Goal: Task Accomplishment & Management: Use online tool/utility

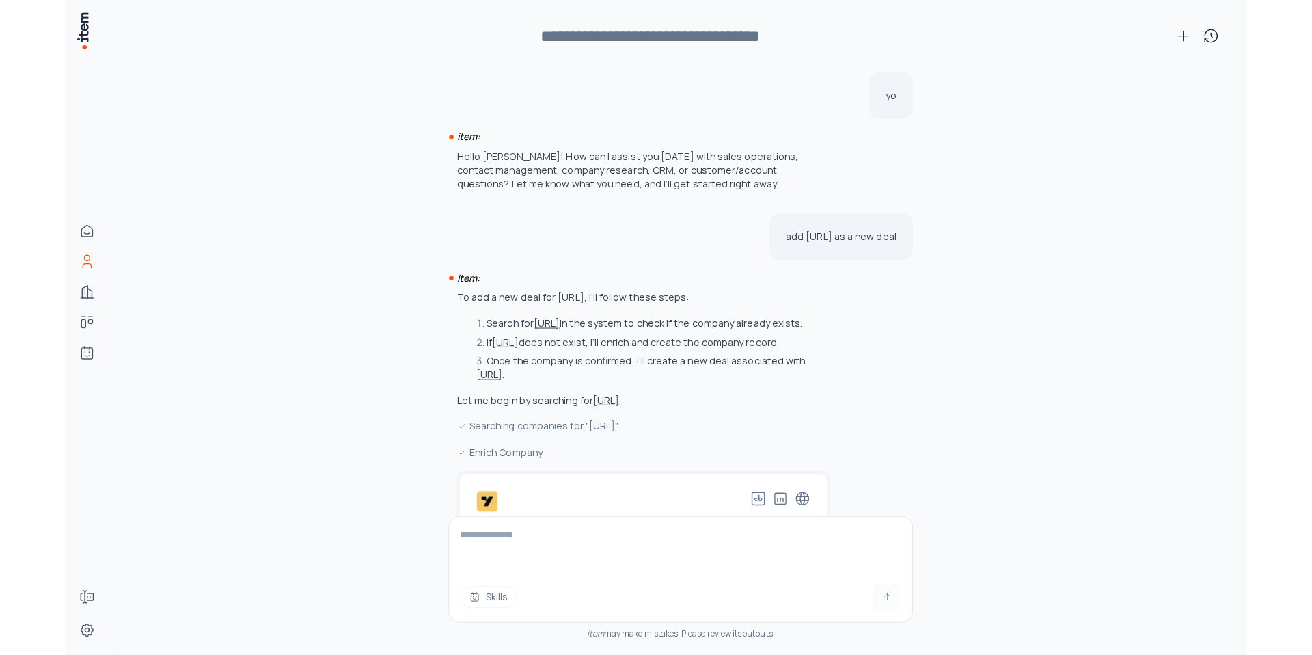
scroll to position [4942, 0]
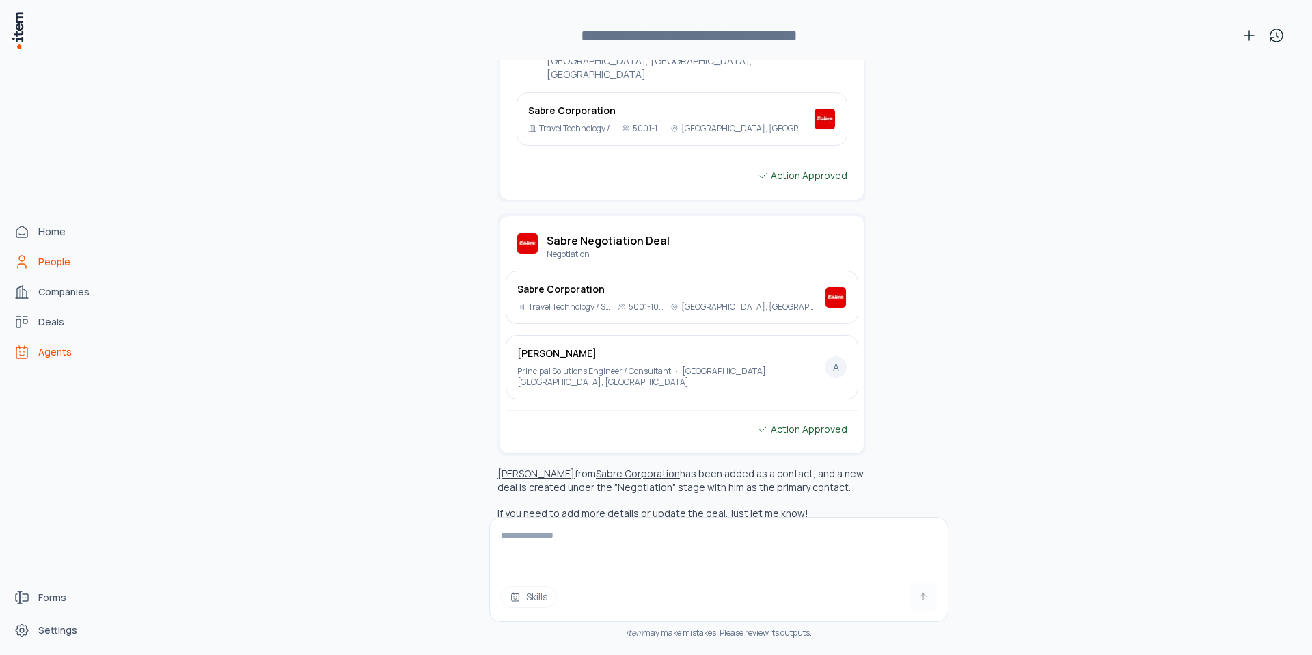
click at [41, 346] on span "Agents" at bounding box center [54, 352] width 33 height 14
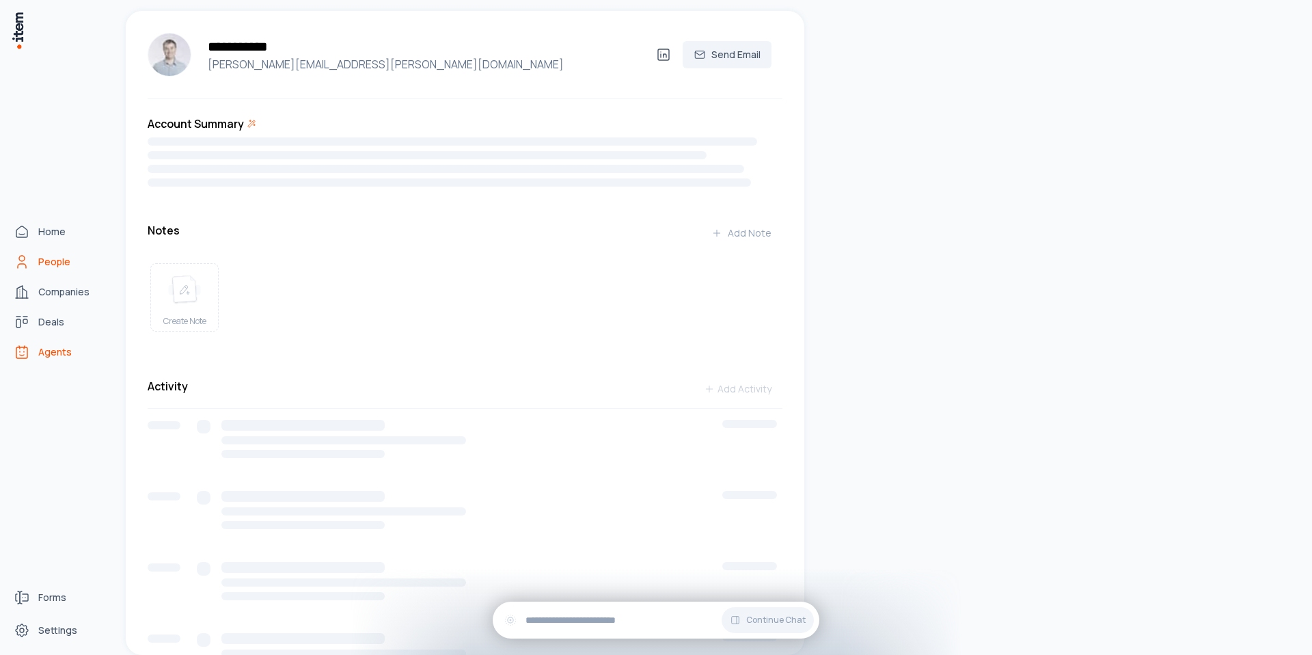
scroll to position [0, 0]
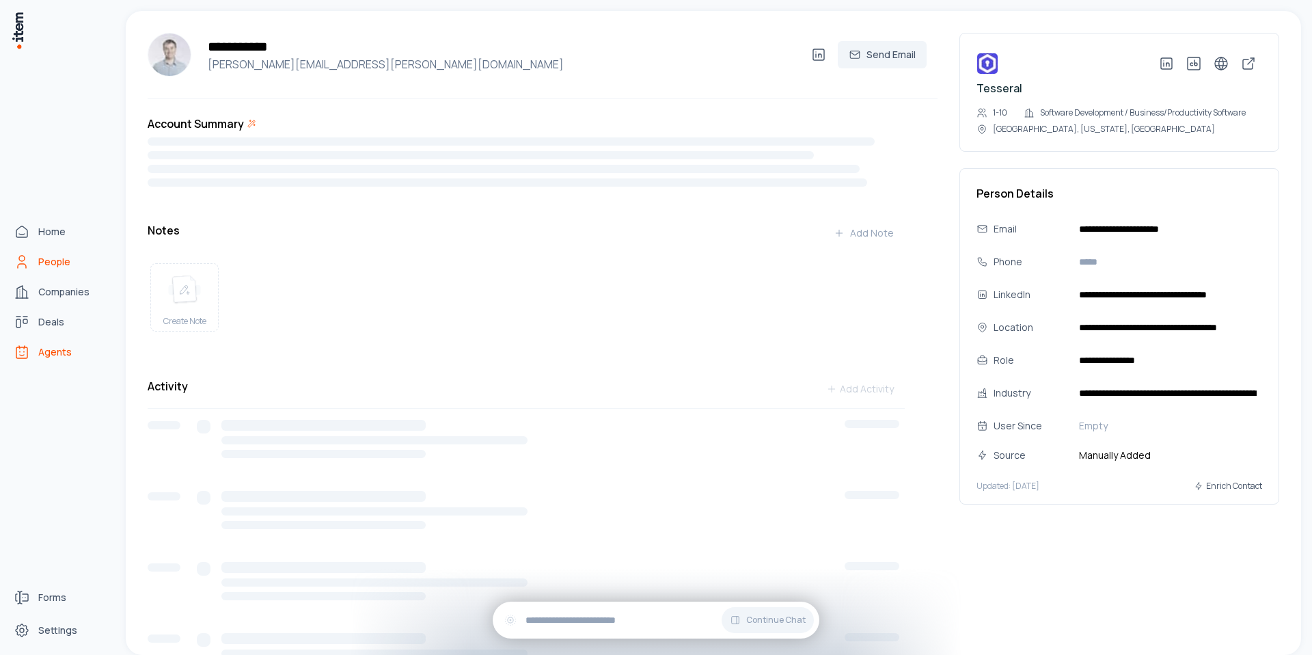
click at [28, 354] on icon "Agents" at bounding box center [22, 352] width 16 height 16
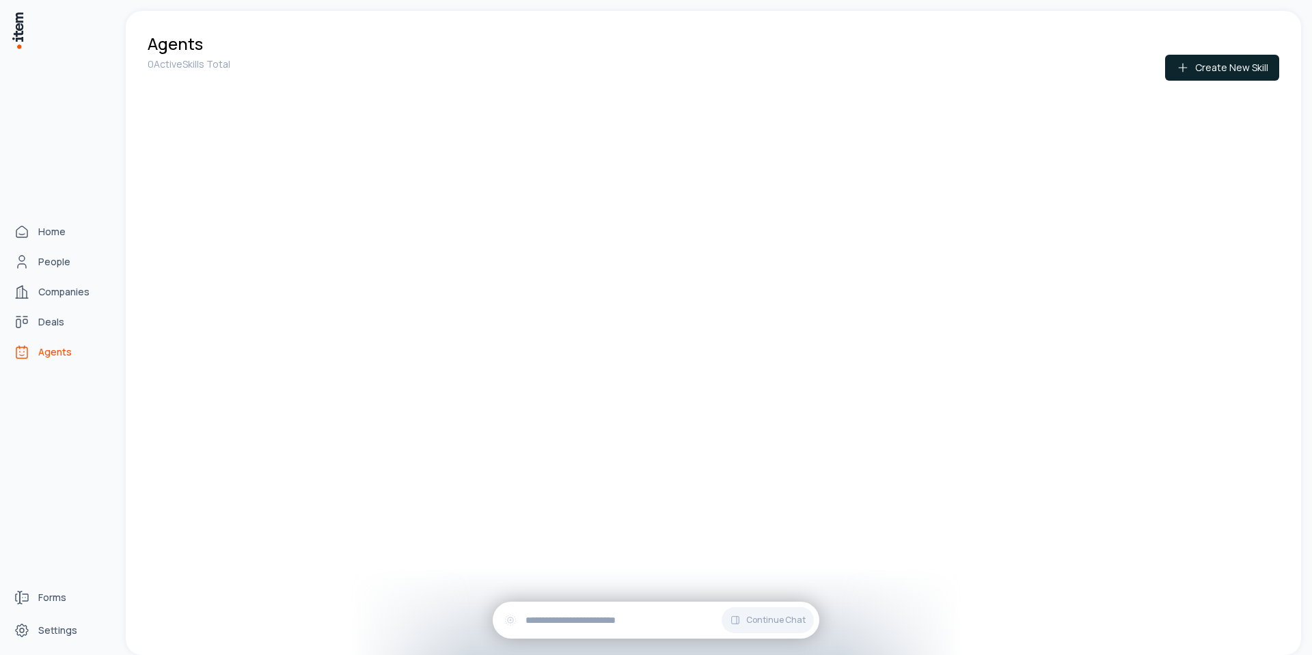
click at [28, 354] on icon "Agents" at bounding box center [22, 352] width 16 height 16
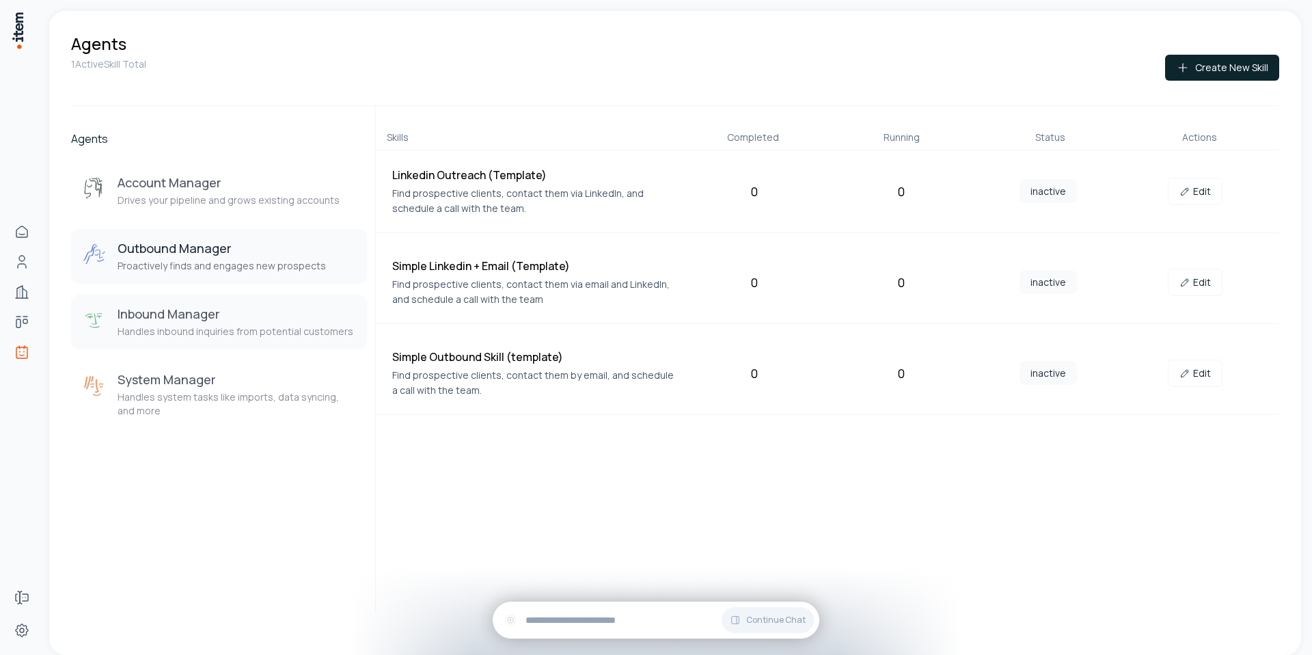
click at [208, 325] on p "Handles inbound inquiries from potential customers" at bounding box center [236, 332] width 236 height 14
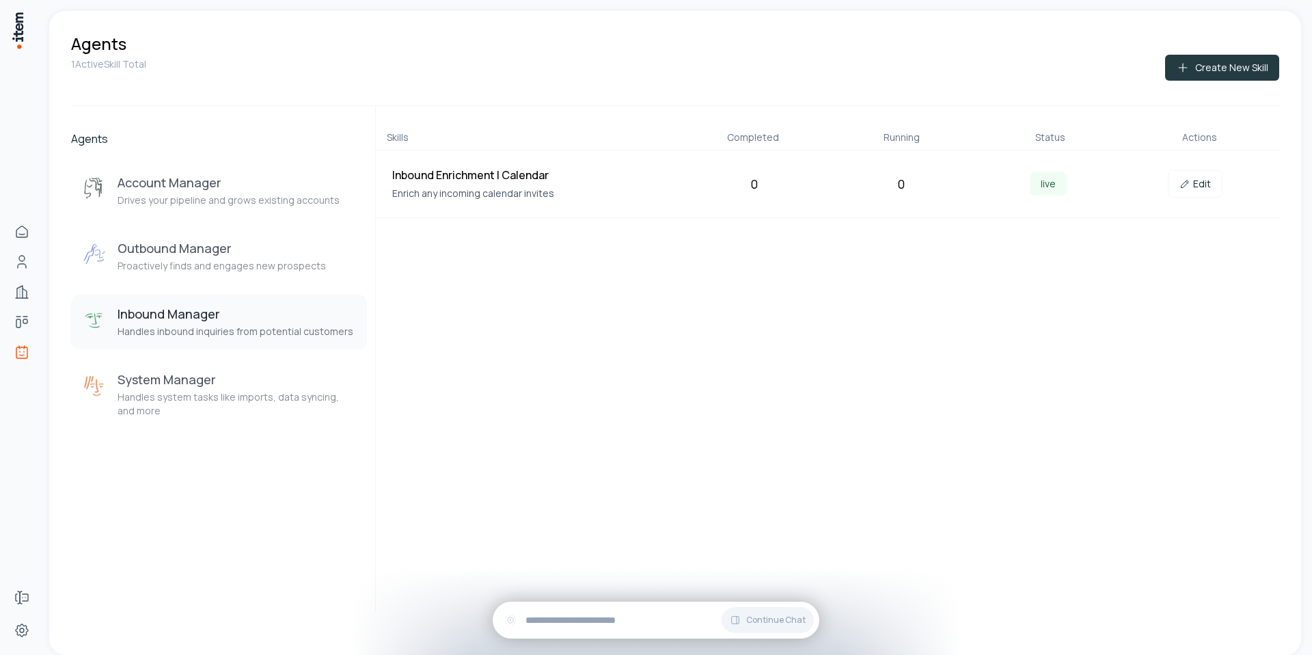
click at [1168, 64] on button "Create New Skill" at bounding box center [1222, 68] width 114 height 26
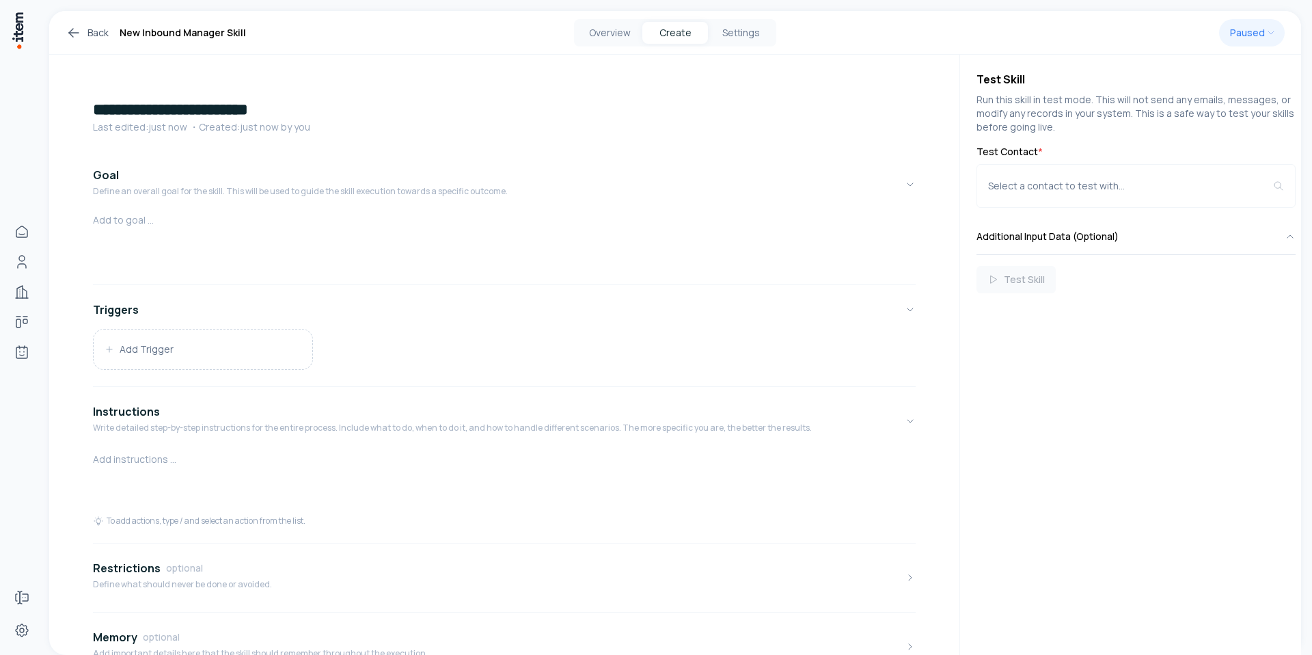
click at [264, 111] on h1 "**********" at bounding box center [504, 109] width 823 height 22
click at [157, 344] on button "Add Trigger" at bounding box center [203, 349] width 219 height 40
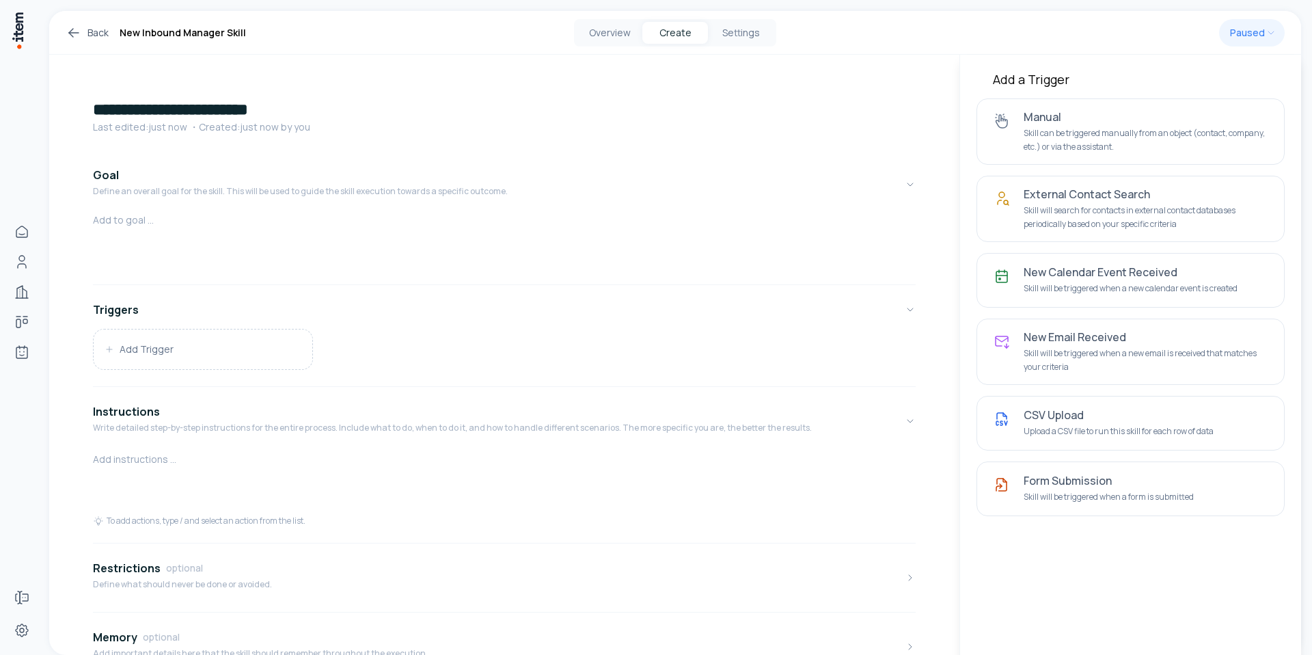
click at [93, 32] on link "Back" at bounding box center [87, 33] width 43 height 16
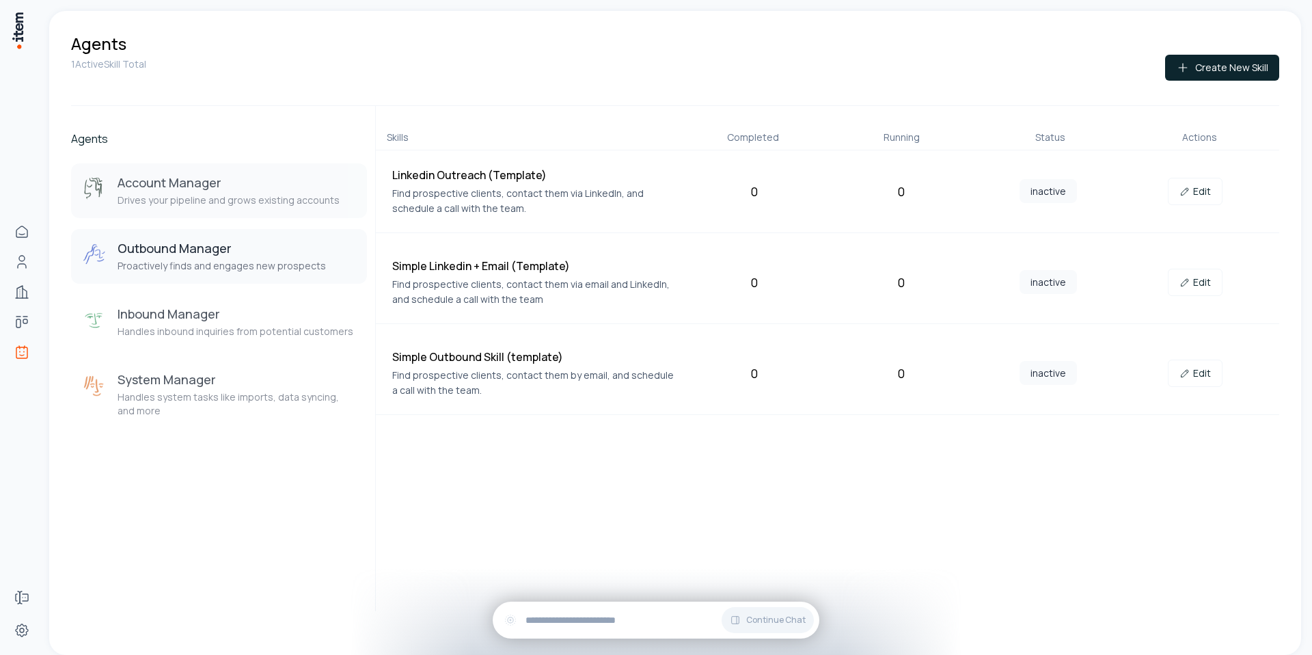
click at [207, 189] on h3 "Account Manager" at bounding box center [229, 182] width 222 height 16
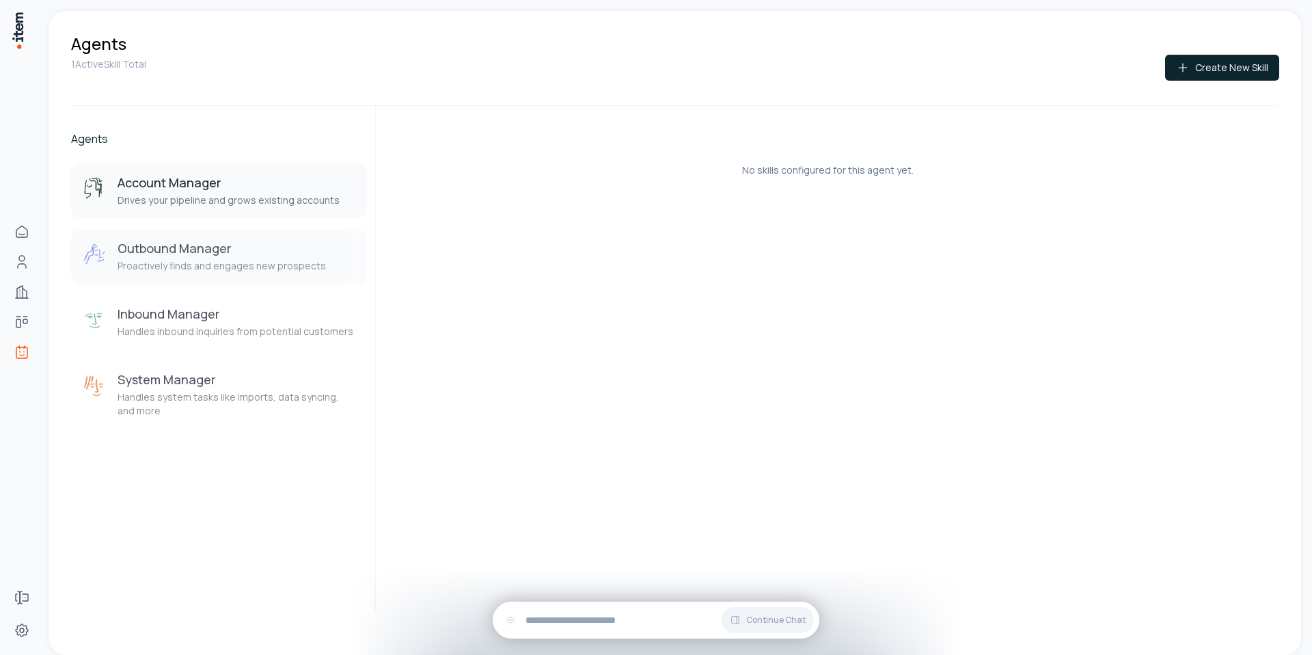
click at [202, 270] on p "Proactively finds and engages new prospects" at bounding box center [222, 266] width 208 height 14
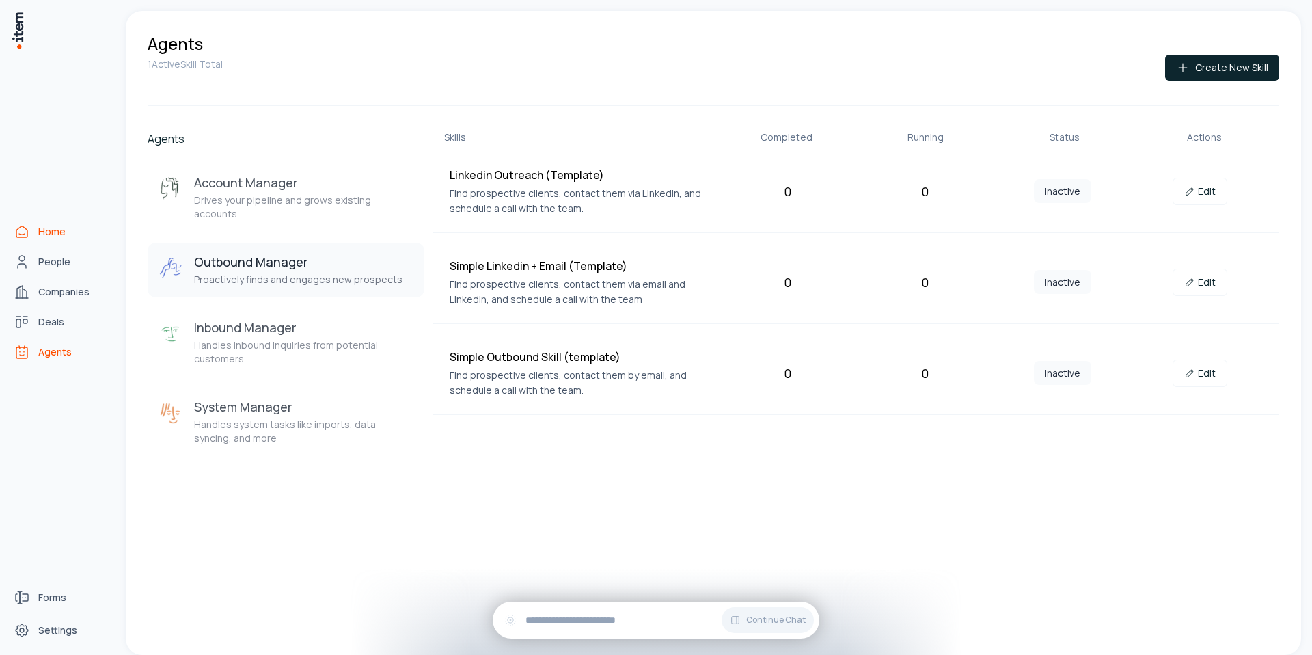
click at [75, 234] on link "Home" at bounding box center [60, 231] width 104 height 27
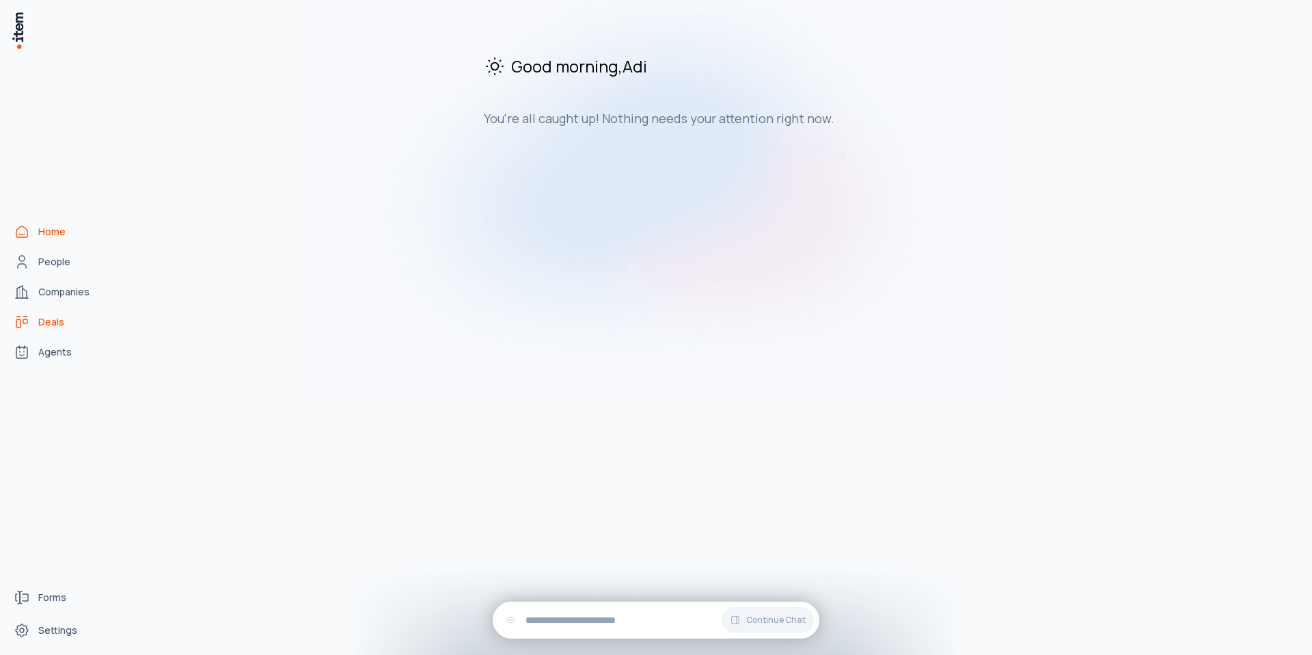
click at [68, 327] on link "Deals" at bounding box center [60, 321] width 104 height 27
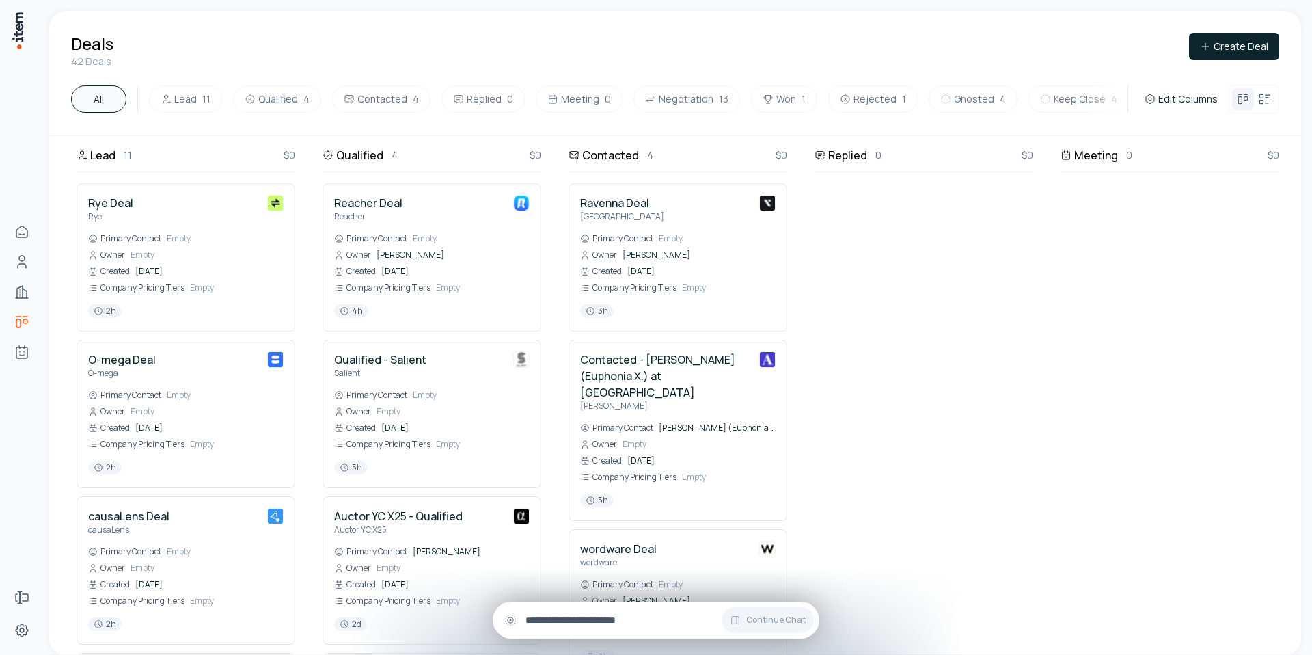
click at [567, 602] on div "Continue Chat" at bounding box center [656, 619] width 327 height 37
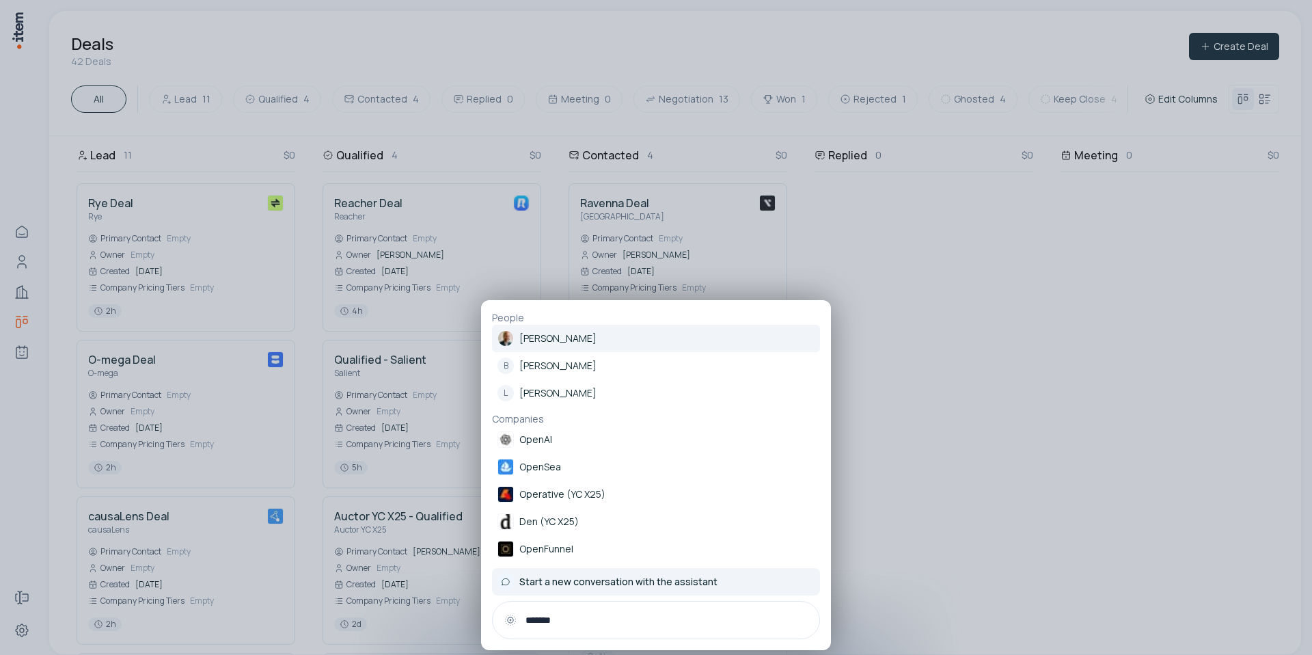
type input "*******"
click at [585, 574] on div "Start a new conversation with the assistant" at bounding box center [629, 581] width 264 height 16
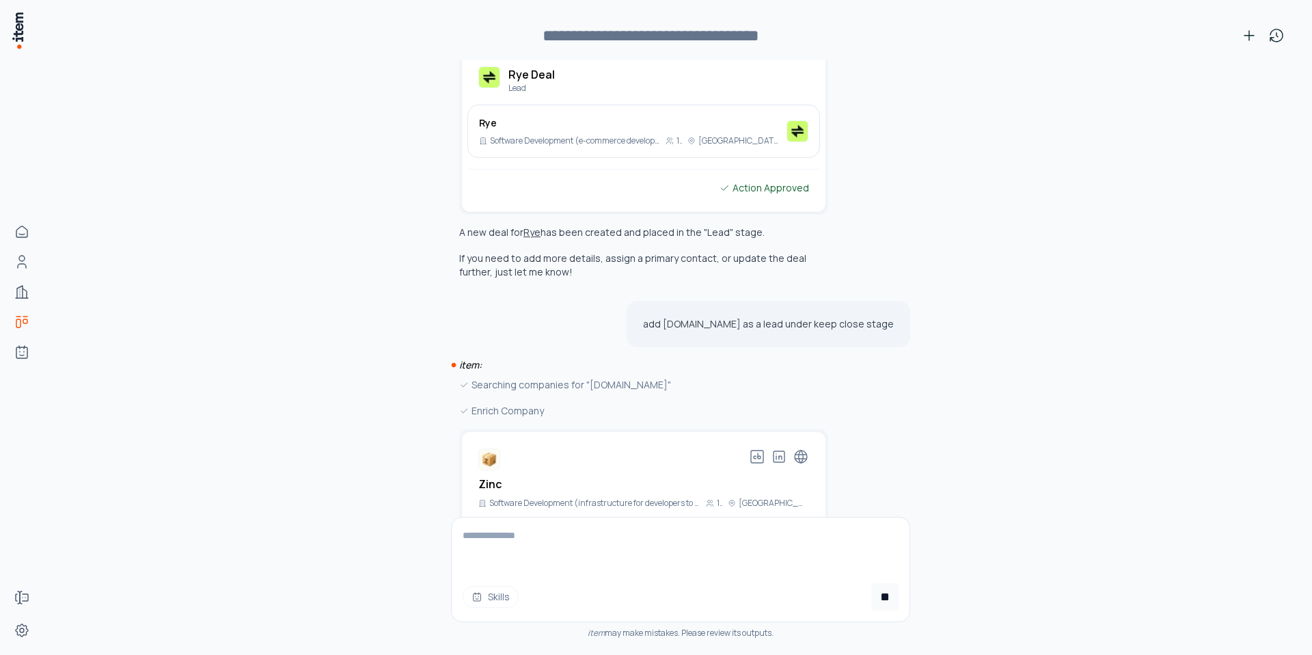
click at [567, 592] on div "Skills" at bounding box center [681, 596] width 458 height 27
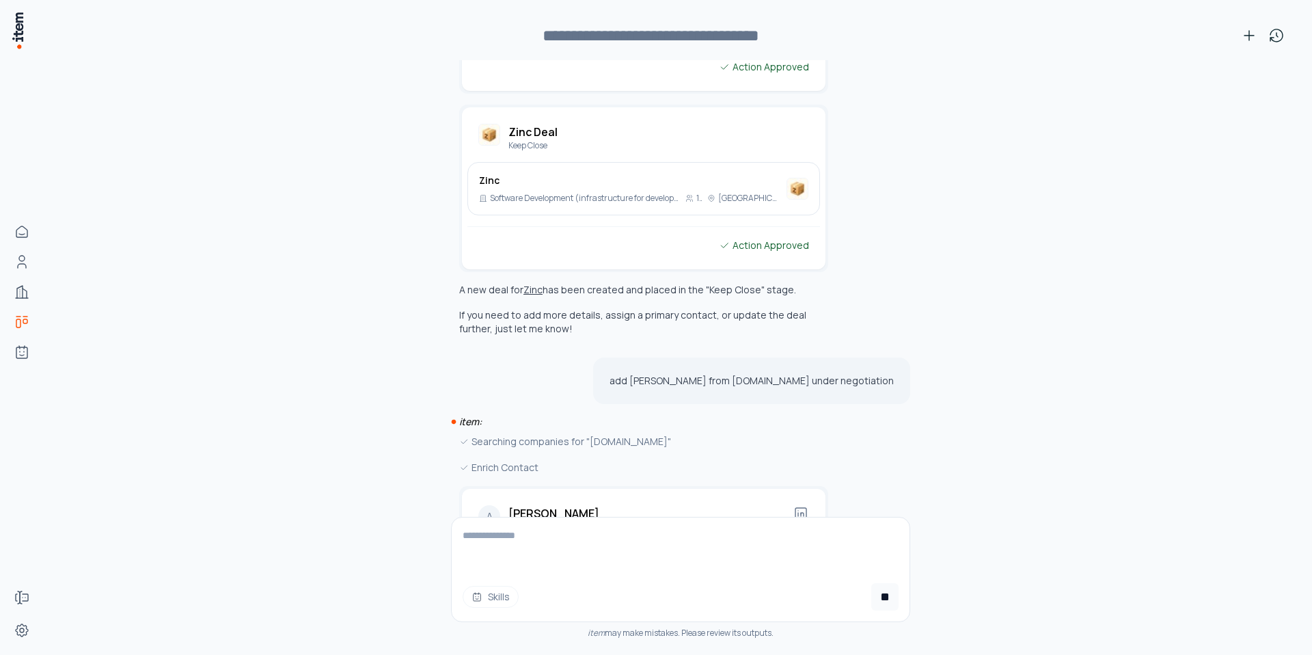
scroll to position [4470, 0]
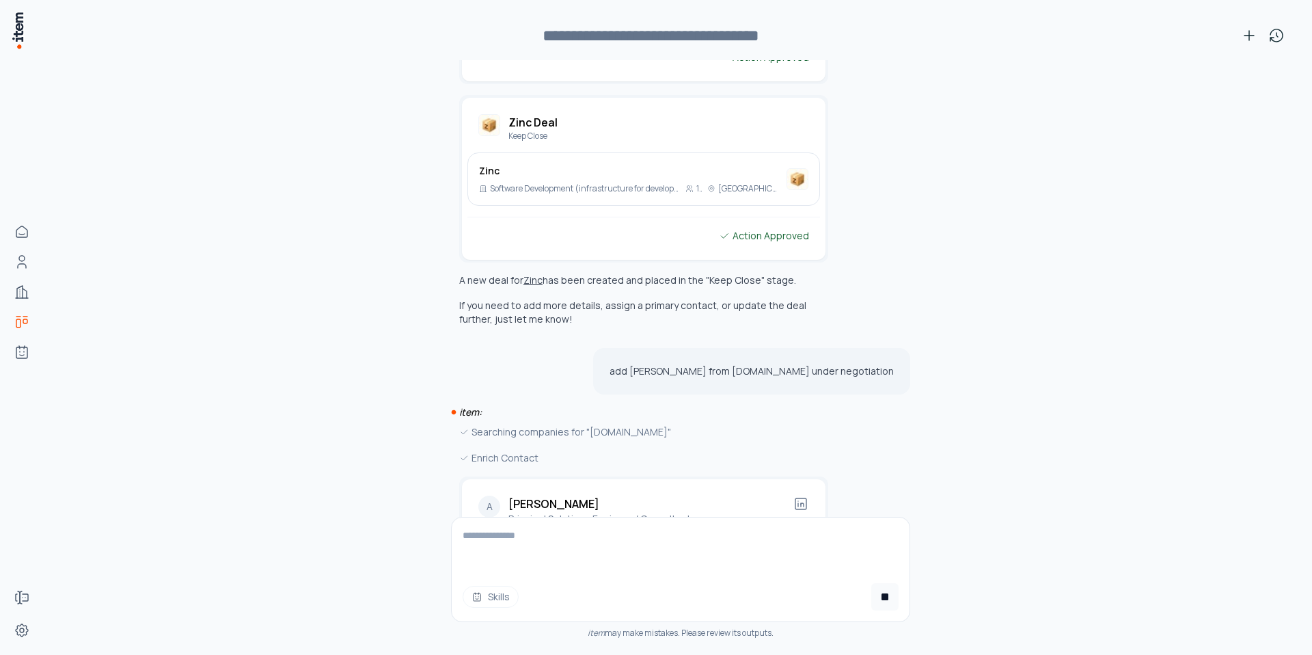
click at [556, 530] on textarea at bounding box center [681, 544] width 458 height 55
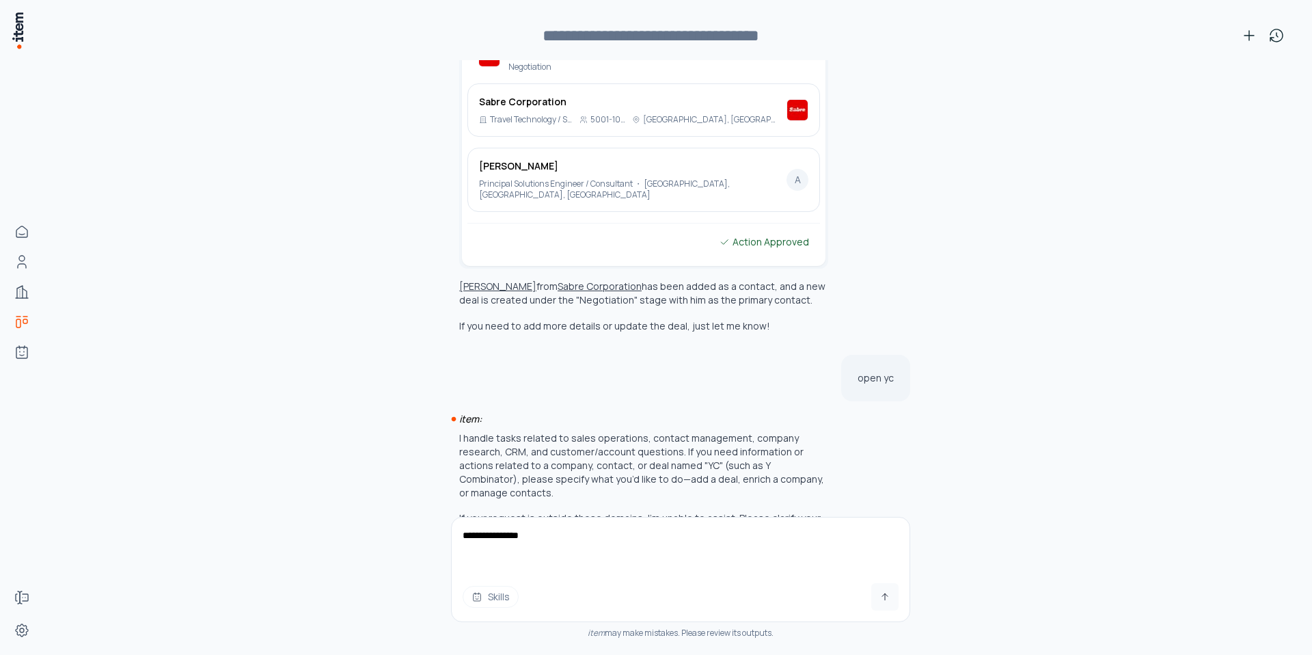
scroll to position [5135, 0]
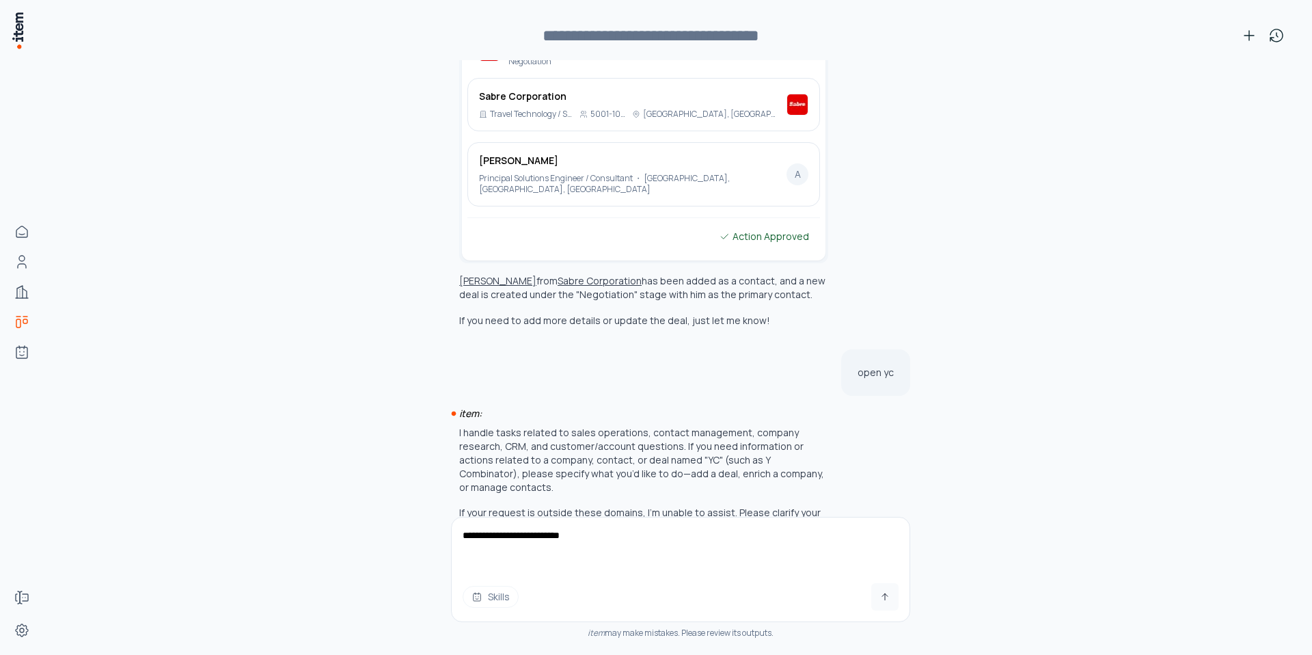
type textarea "**********"
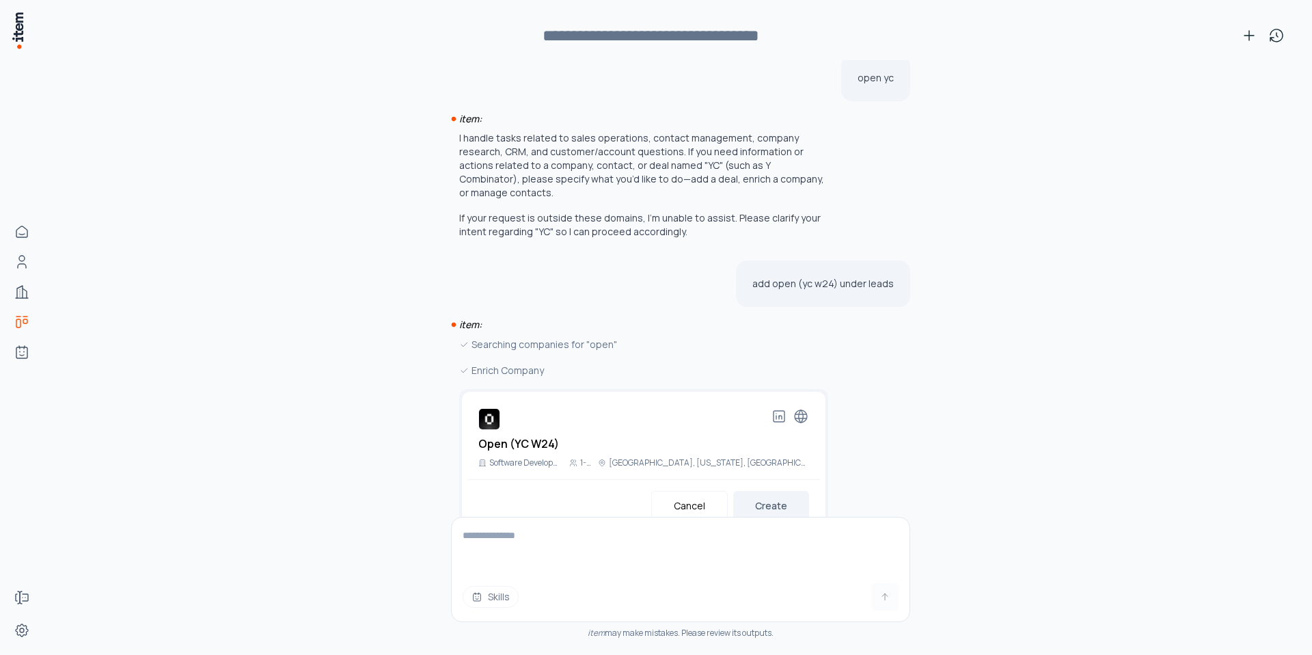
scroll to position [5436, 0]
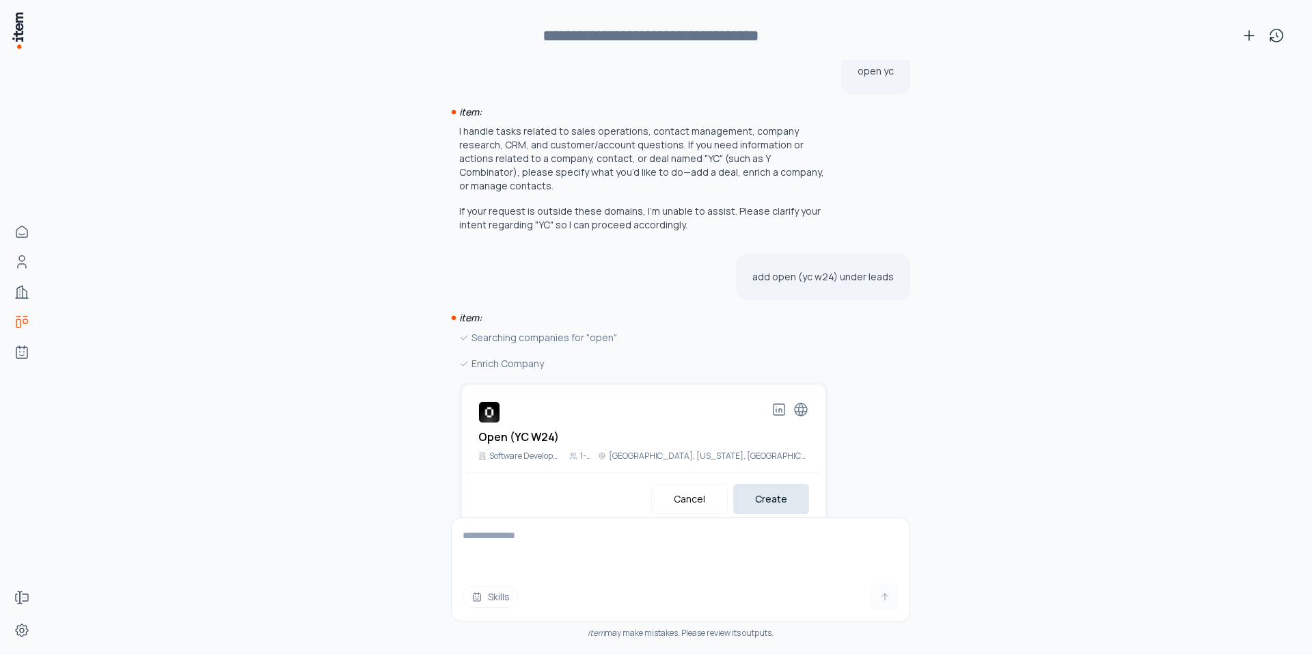
click at [767, 484] on button "Create" at bounding box center [771, 499] width 76 height 30
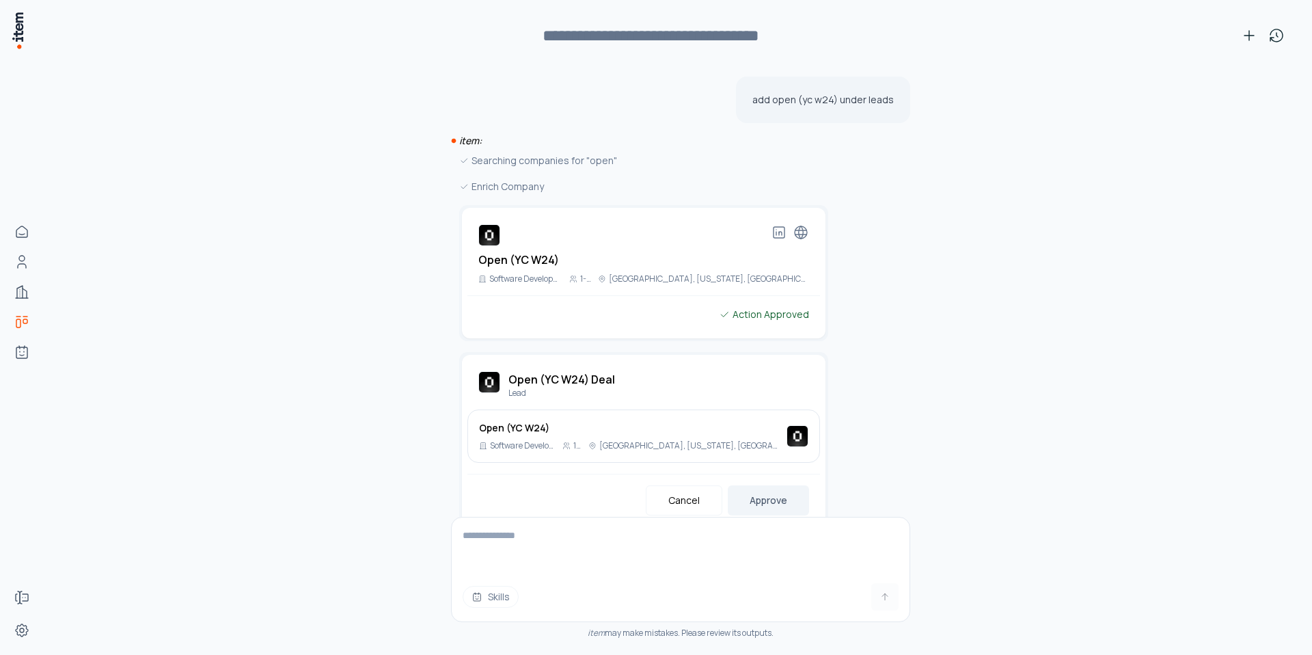
scroll to position [5614, 0]
click at [767, 484] on button "Approve" at bounding box center [768, 499] width 81 height 30
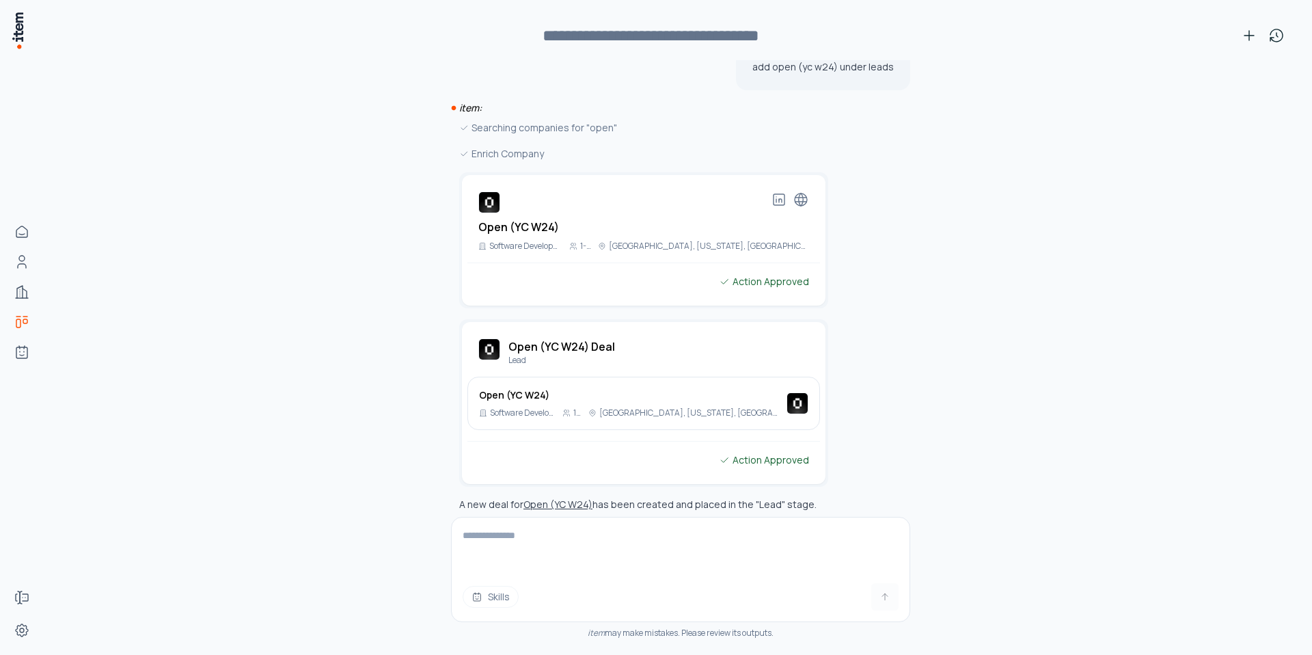
scroll to position [5663, 0]
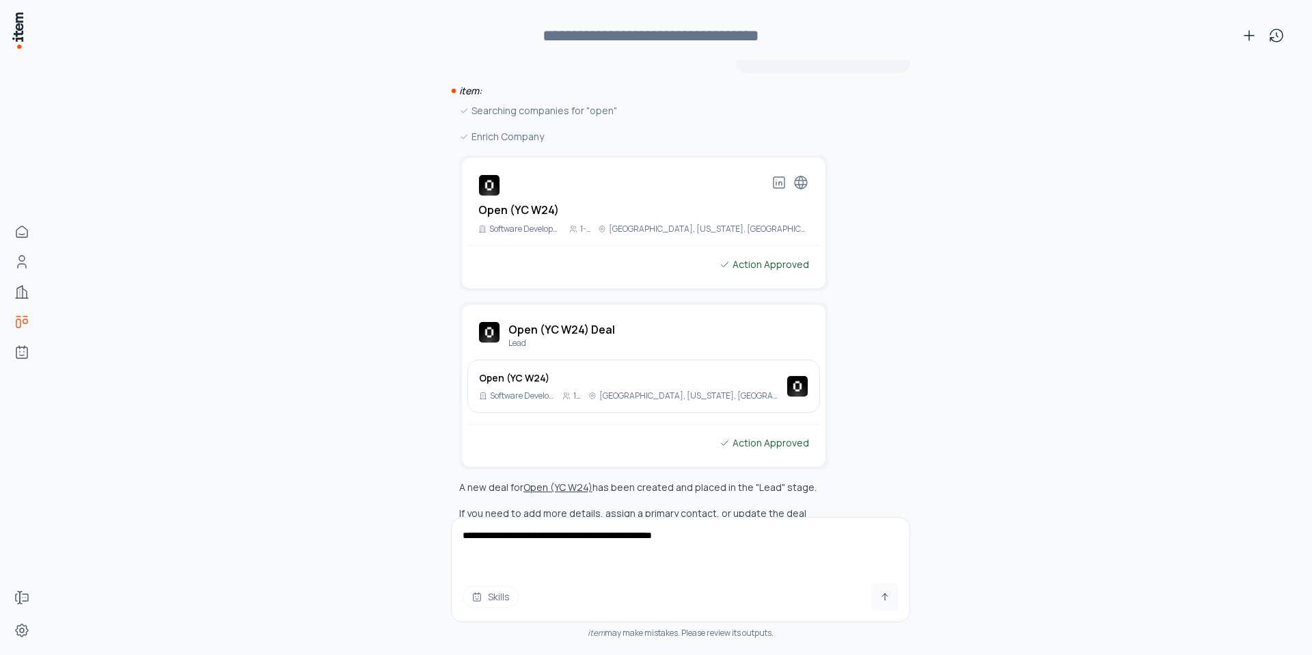
type textarea "**********"
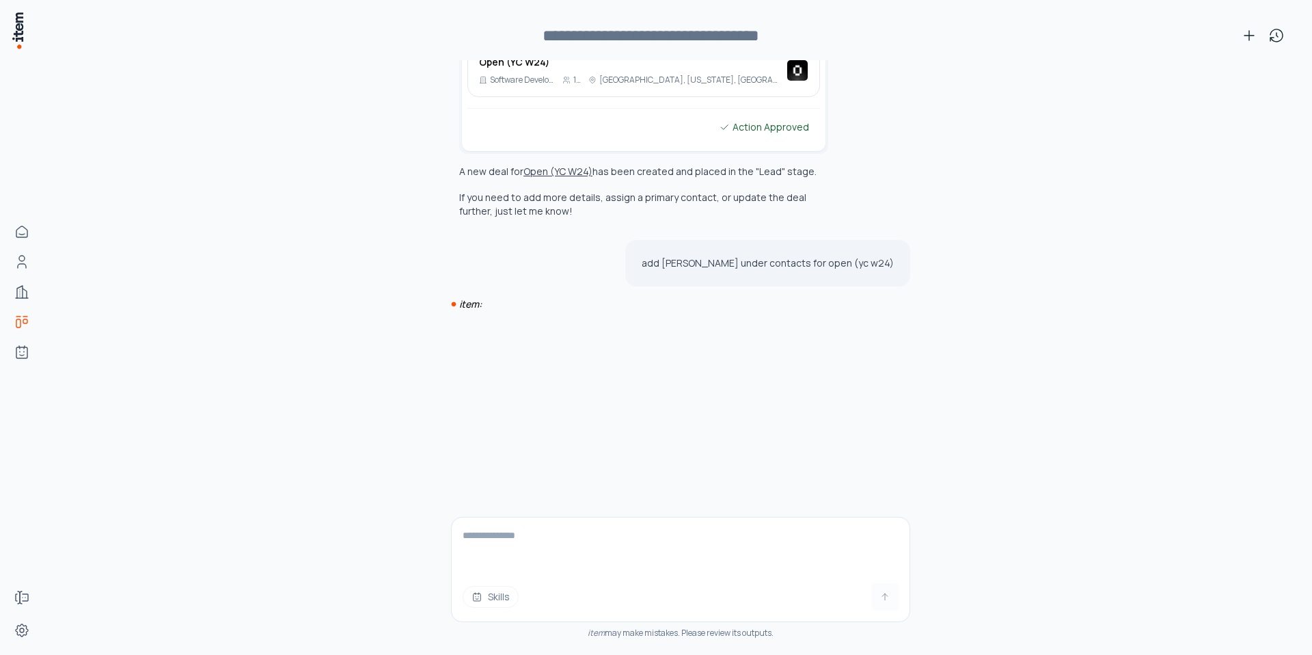
scroll to position [5986, 0]
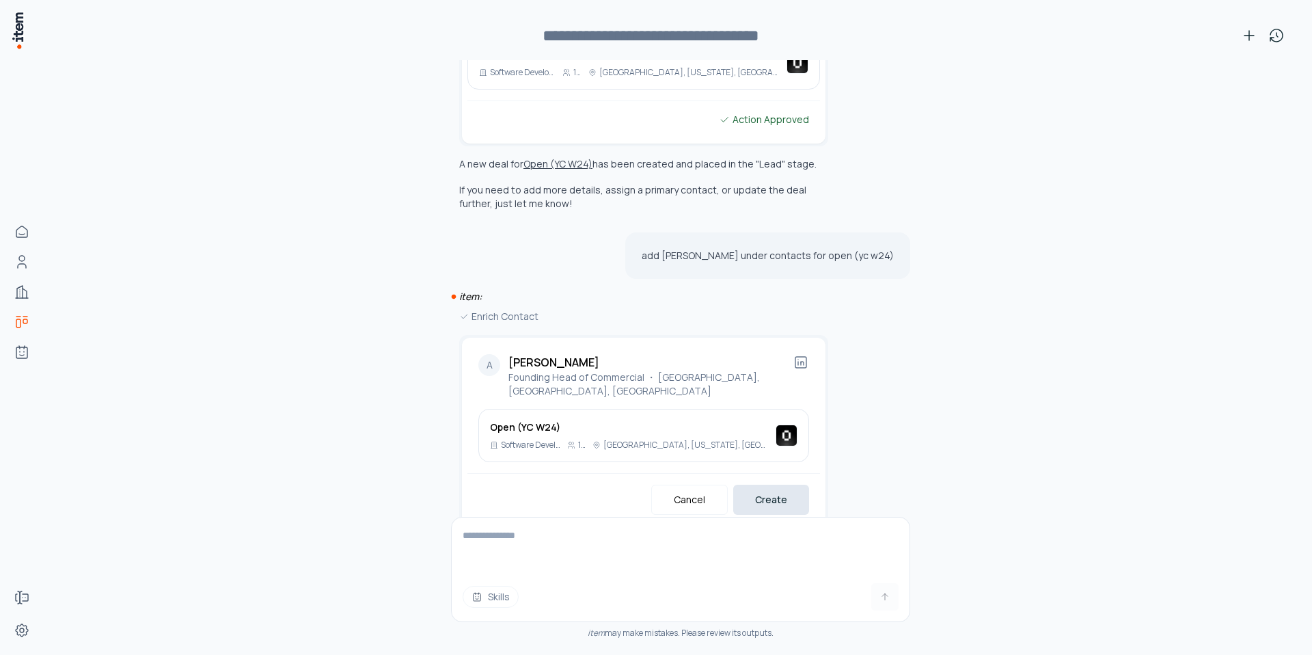
click at [744, 484] on button "Create" at bounding box center [771, 499] width 76 height 30
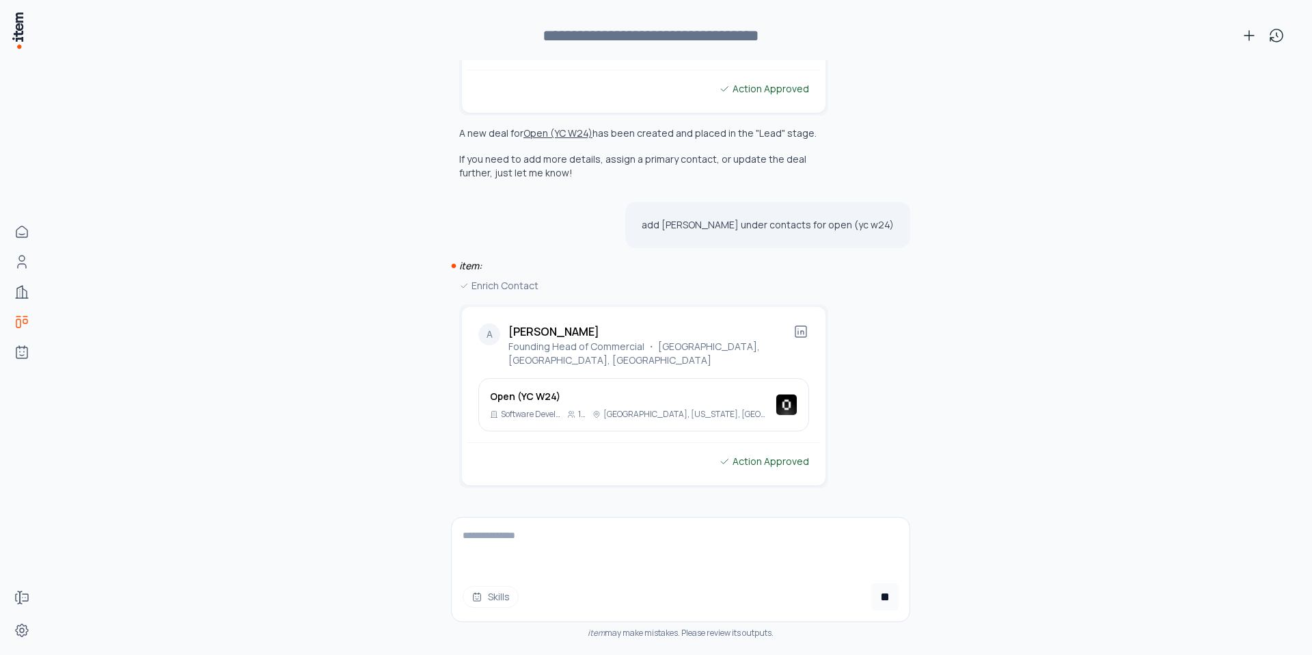
scroll to position [6017, 0]
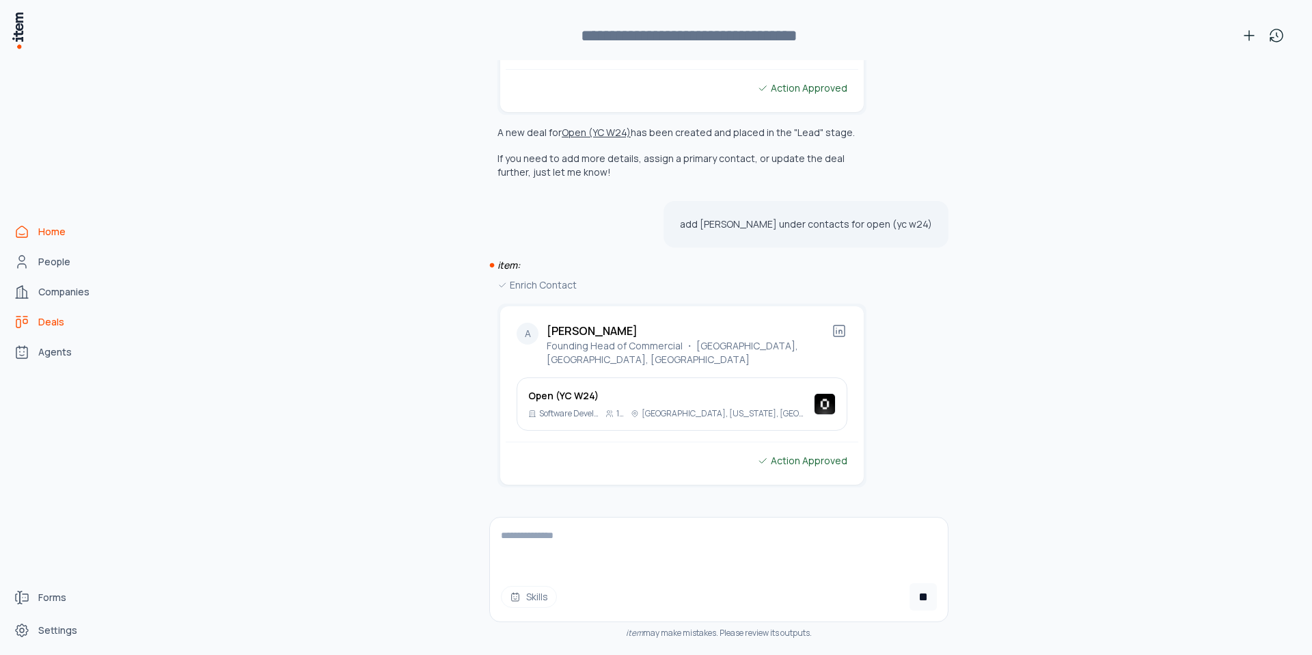
click at [49, 243] on link "Home" at bounding box center [60, 231] width 104 height 27
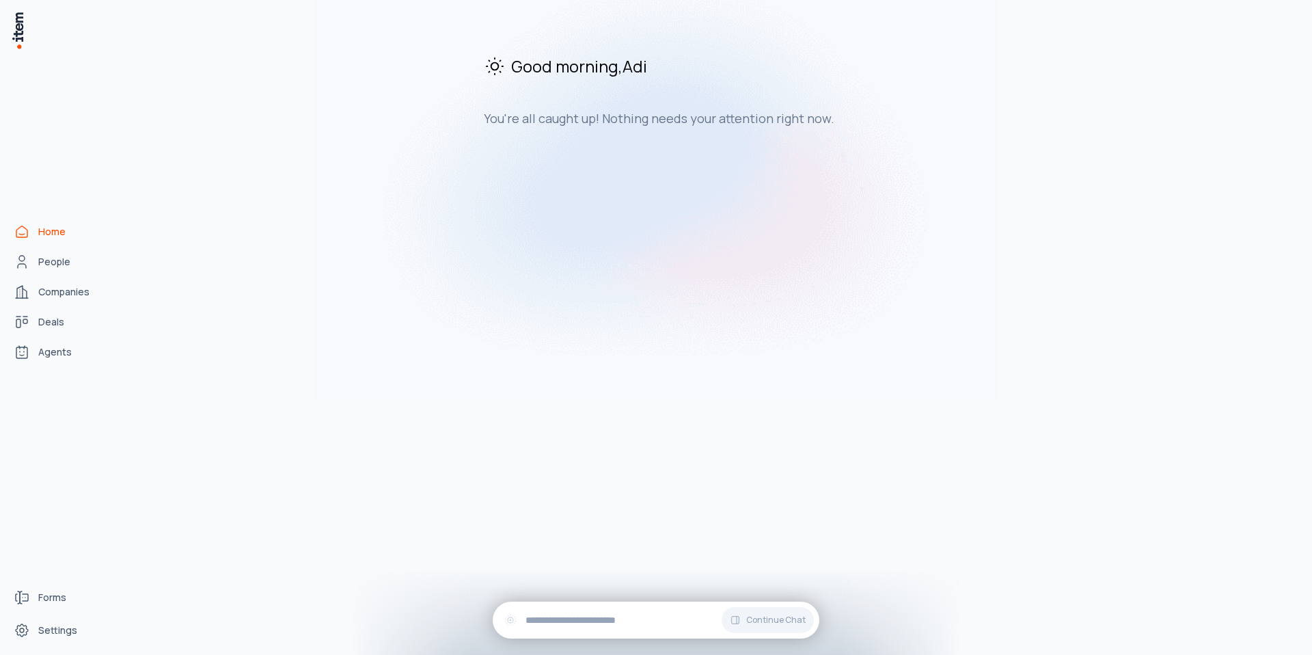
click at [49, 243] on link "Home" at bounding box center [60, 231] width 104 height 27
click at [40, 254] on link "People" at bounding box center [60, 261] width 104 height 27
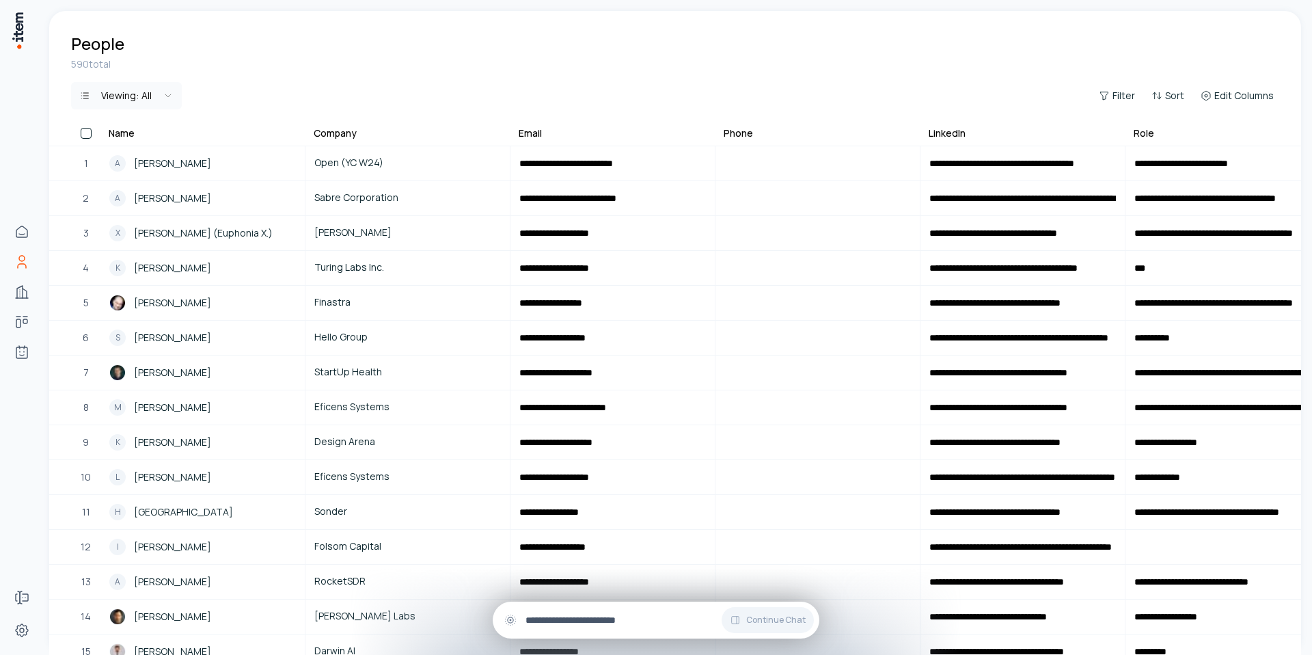
click at [551, 620] on input "text" at bounding box center [666, 619] width 283 height 15
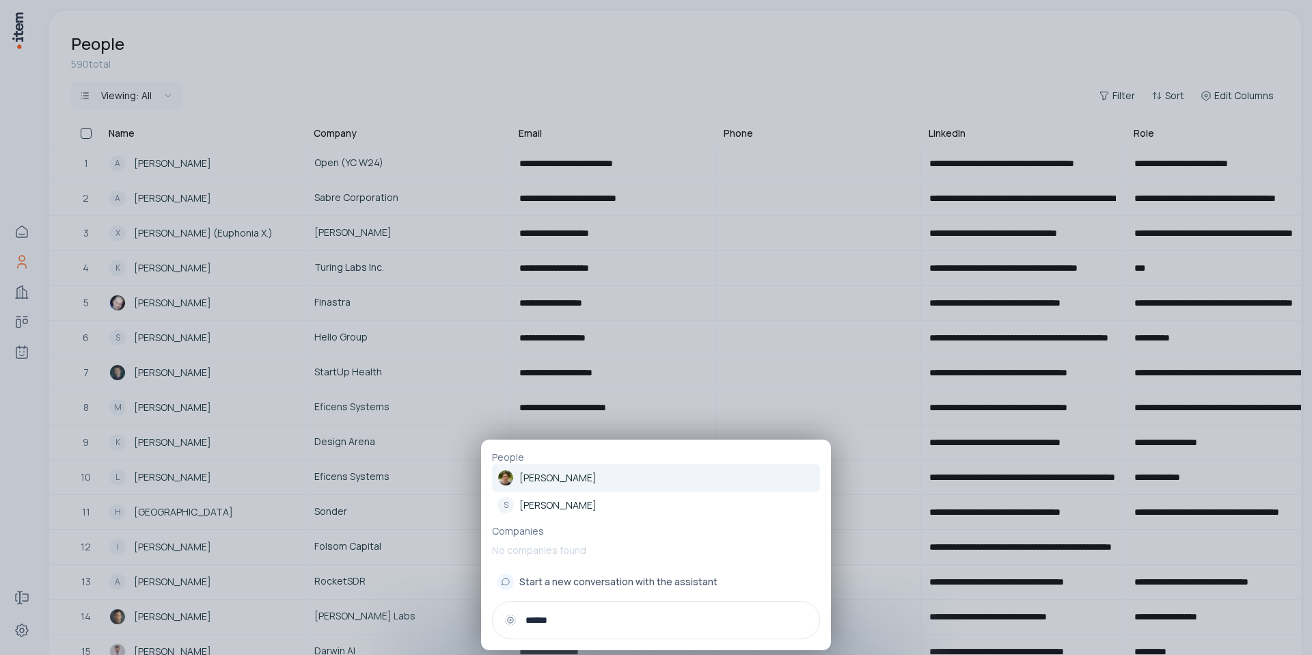
click at [46, 154] on div at bounding box center [656, 327] width 1312 height 655
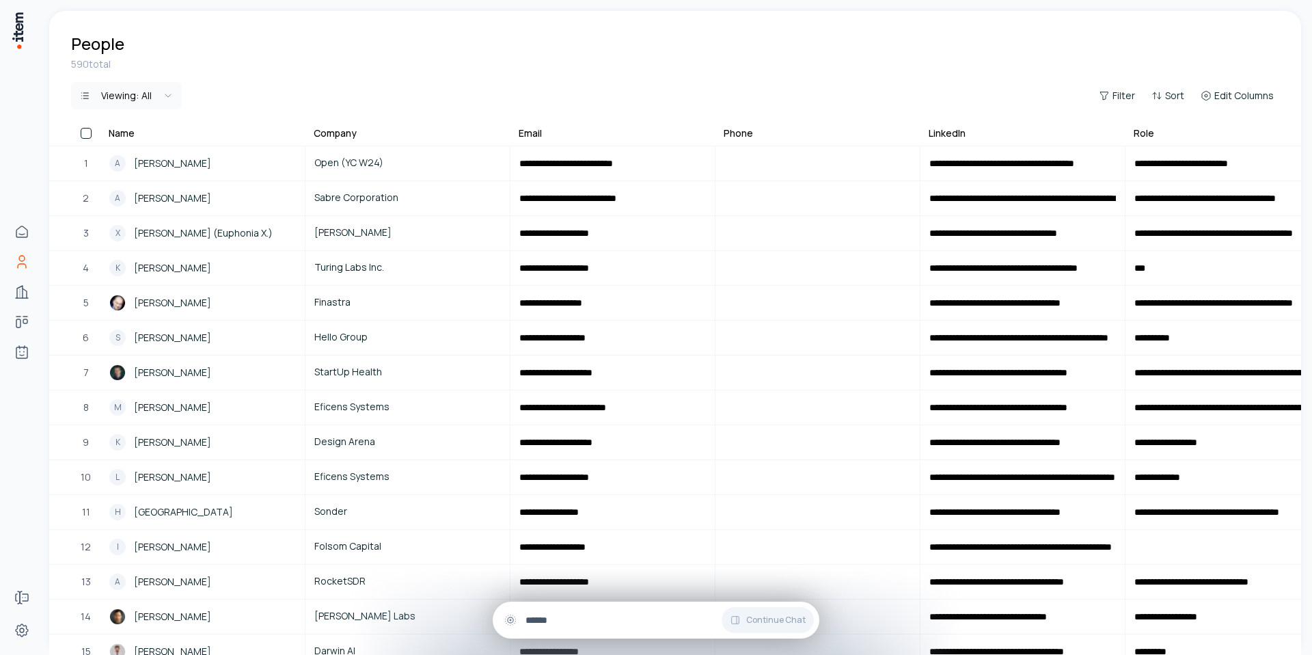
click at [564, 612] on input "******" at bounding box center [666, 619] width 283 height 15
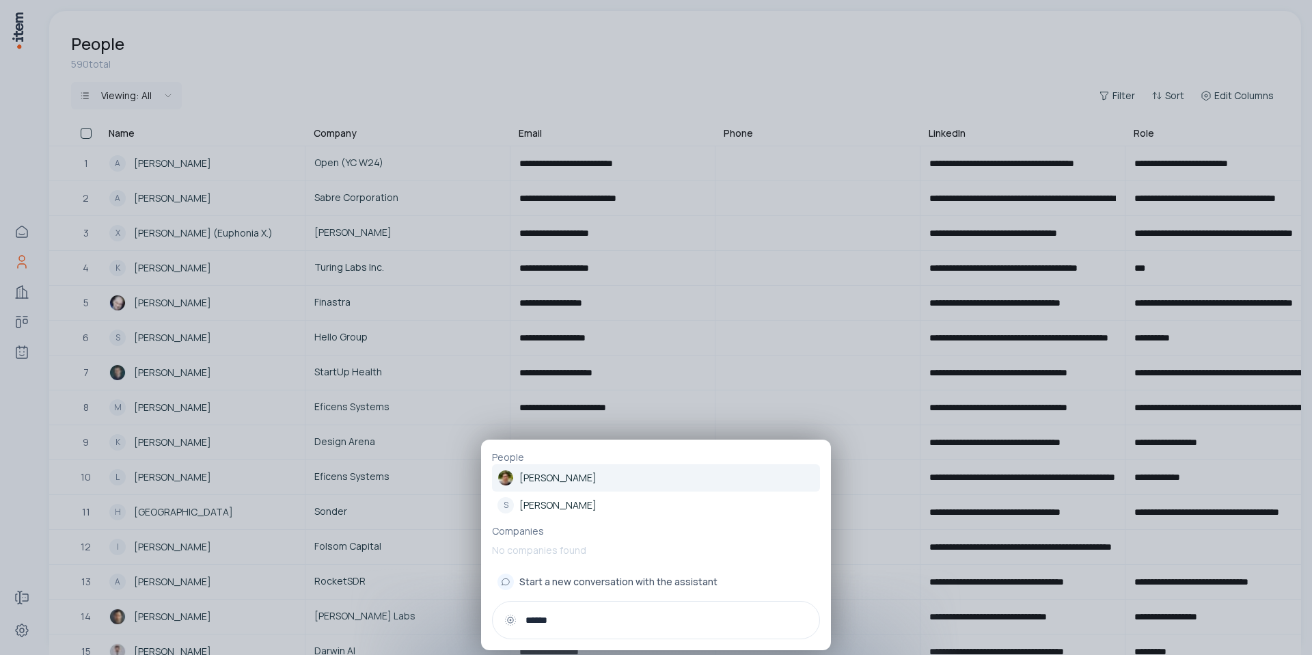
click at [578, 620] on input "******" at bounding box center [666, 619] width 283 height 15
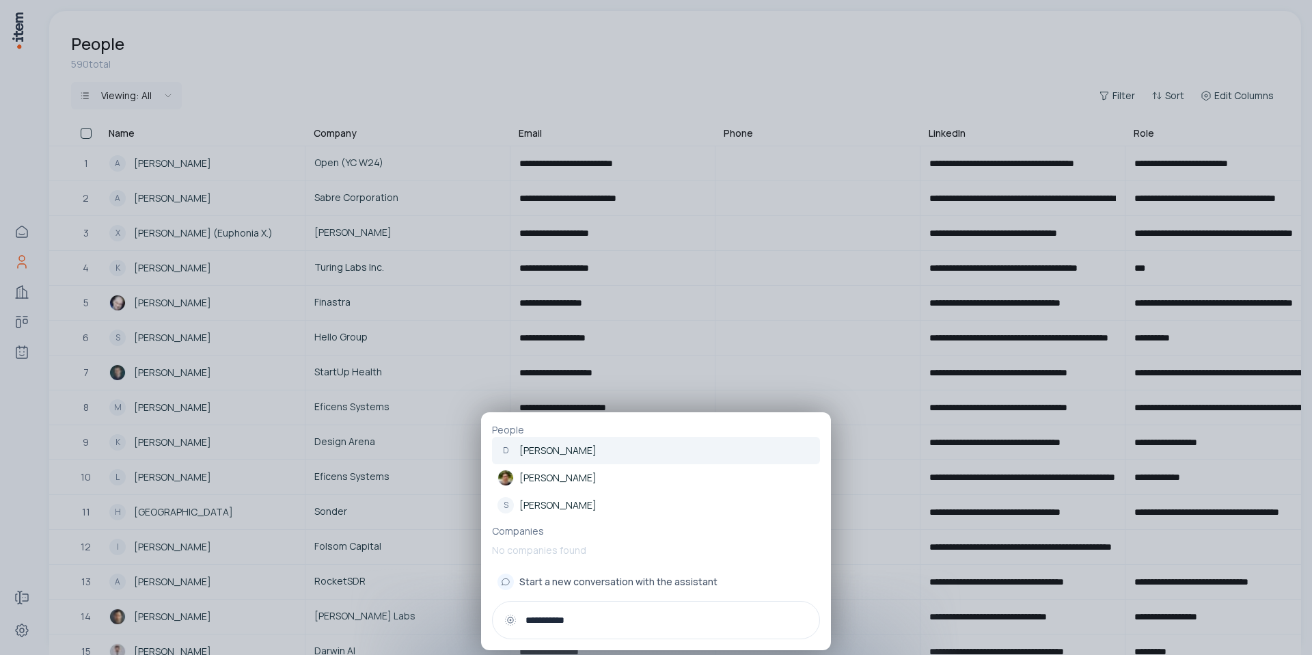
type input "**********"
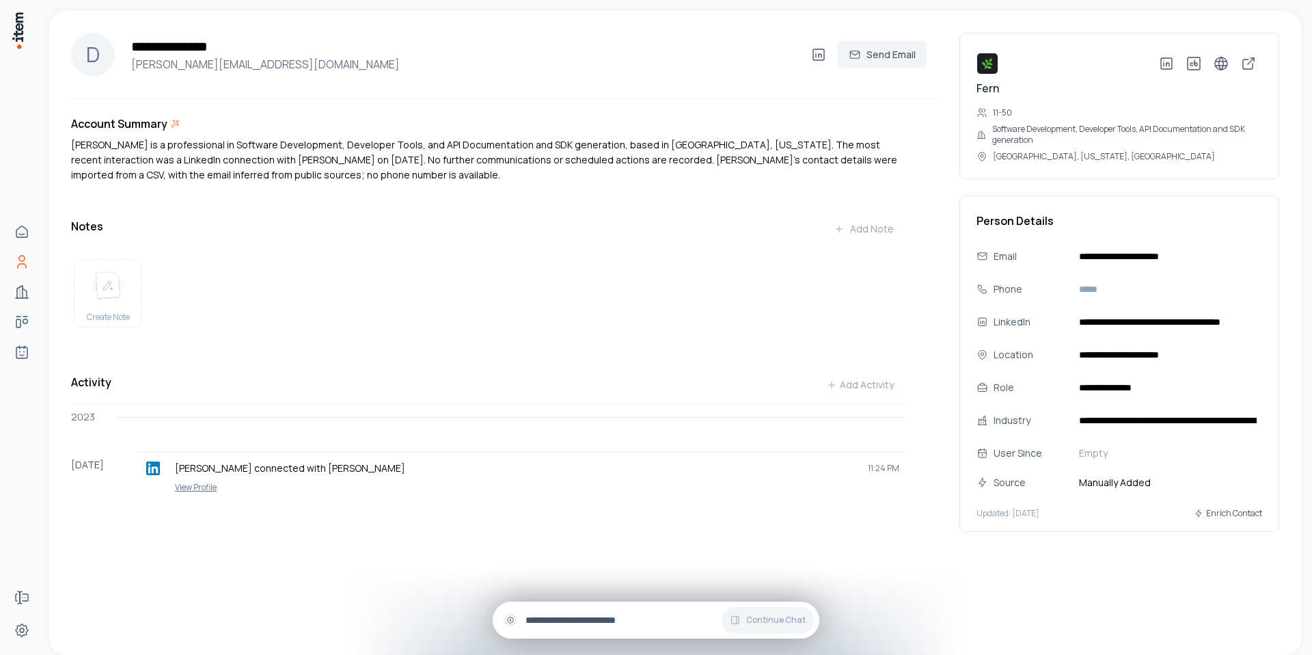
click at [564, 618] on input "text" at bounding box center [666, 619] width 283 height 15
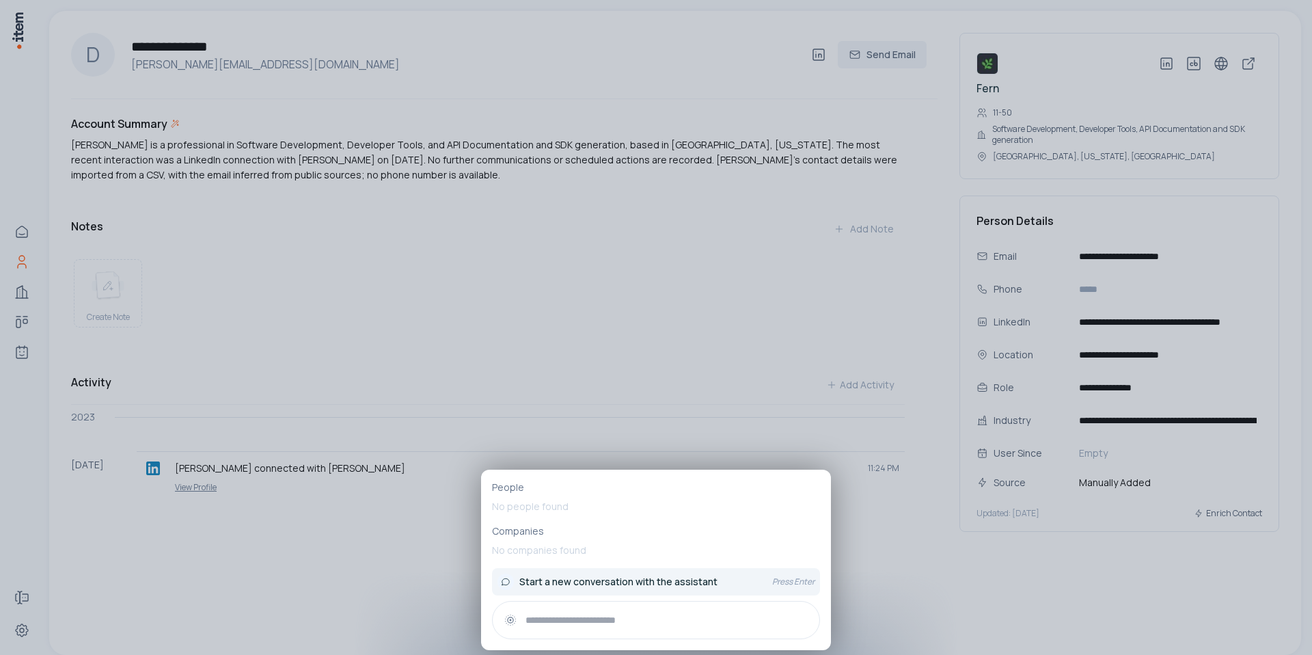
click at [581, 583] on span "Start a new conversation with the assistant" at bounding box center [618, 582] width 198 height 14
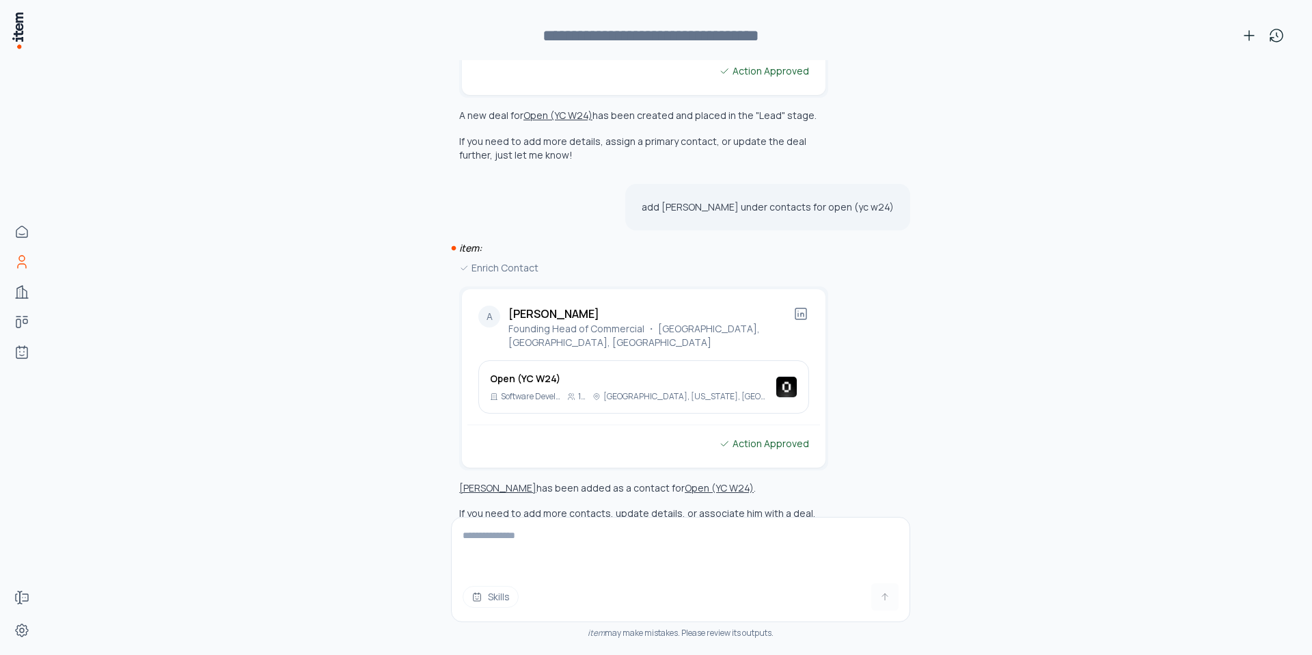
scroll to position [6035, 0]
click at [510, 534] on textarea at bounding box center [681, 544] width 458 height 55
type textarea "*******"
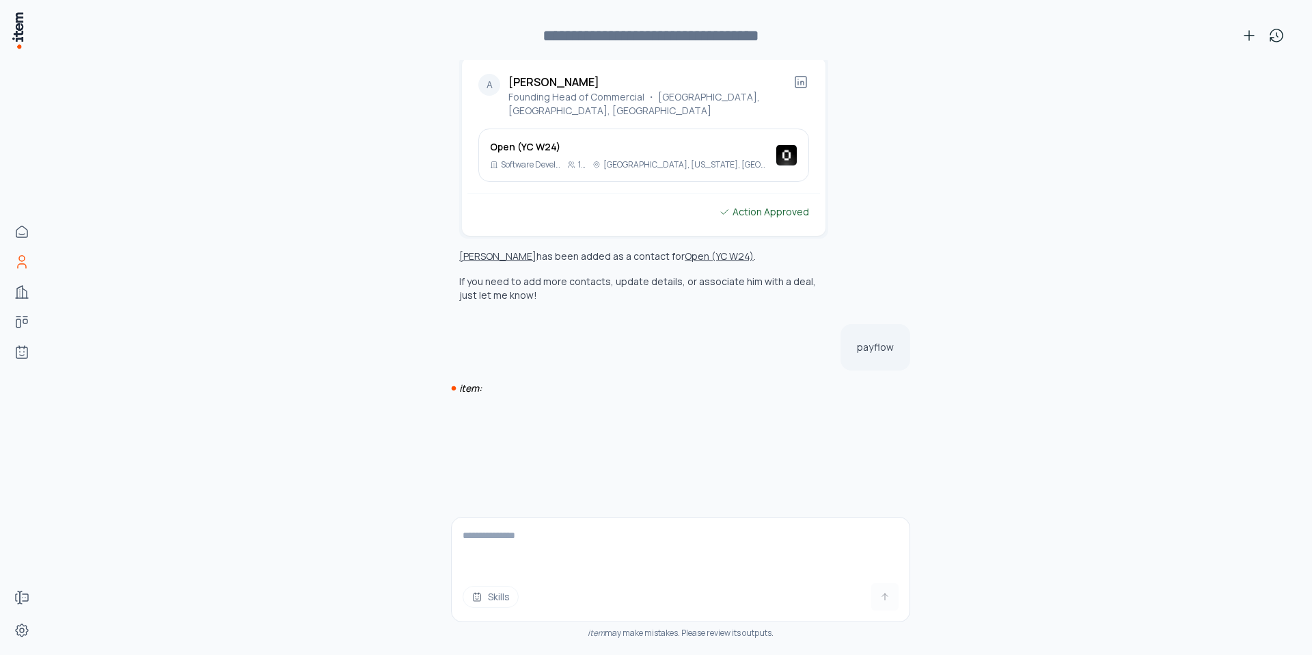
scroll to position [6267, 0]
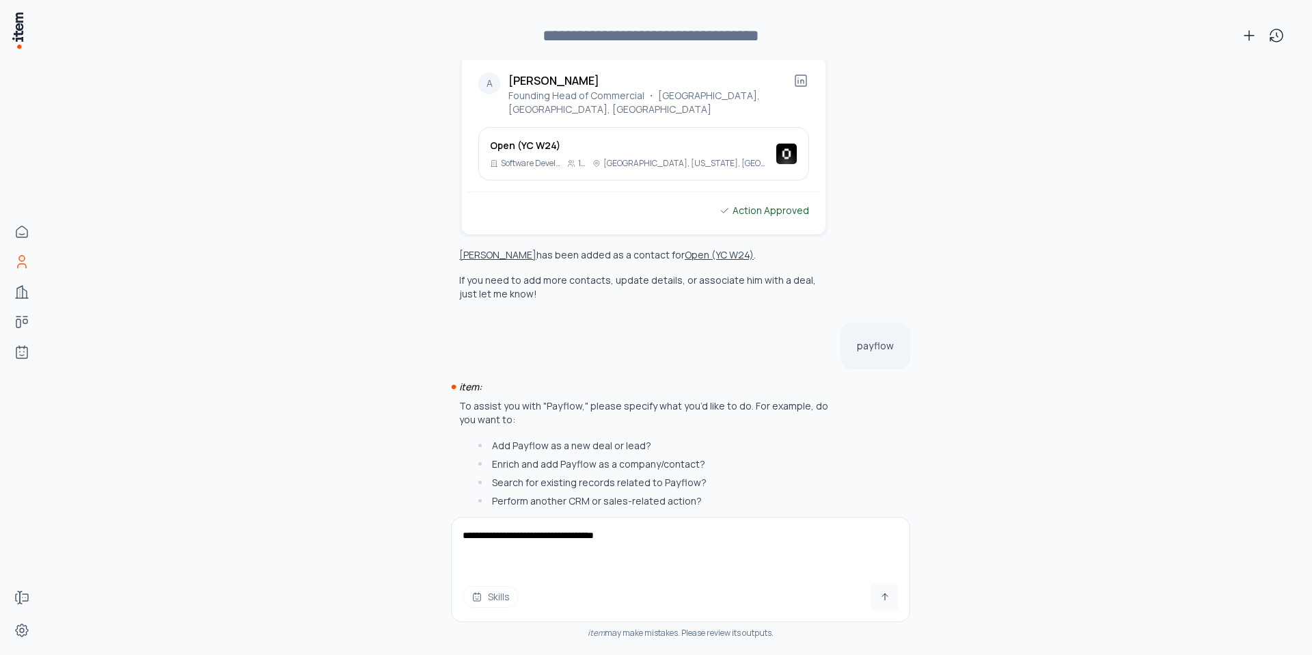
type textarea "**********"
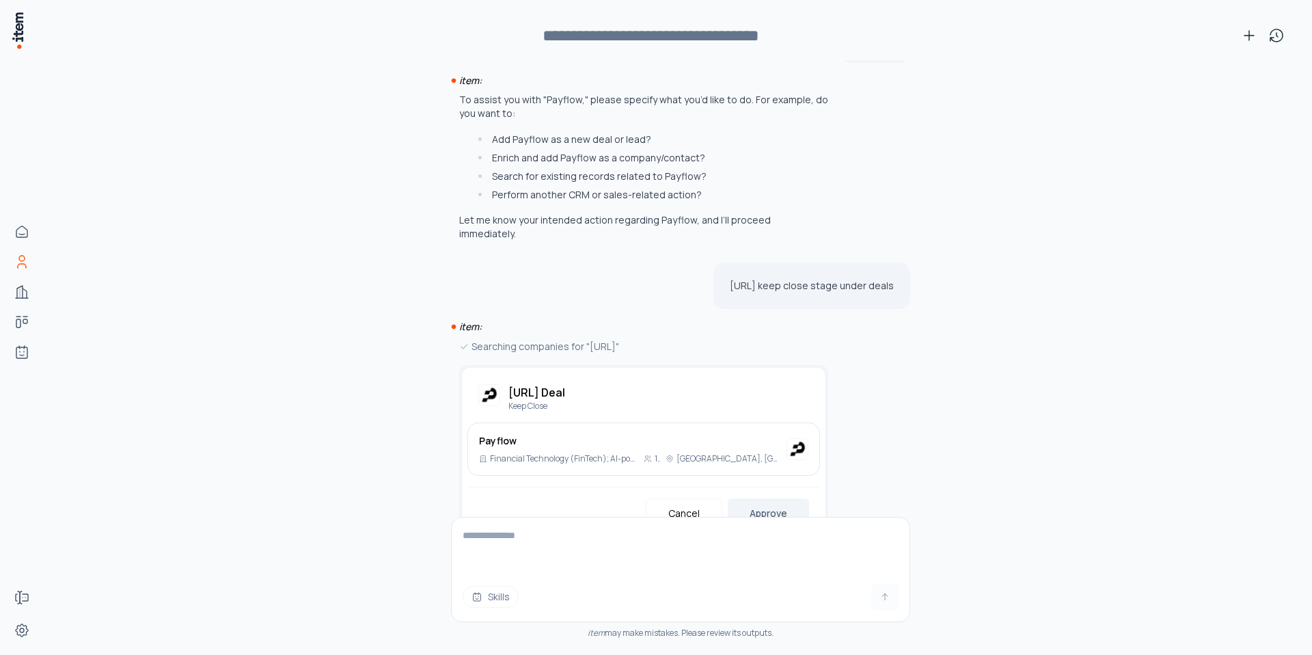
scroll to position [6574, 0]
click at [778, 497] on button "Approve" at bounding box center [768, 512] width 81 height 30
click at [633, 540] on textarea at bounding box center [681, 544] width 458 height 55
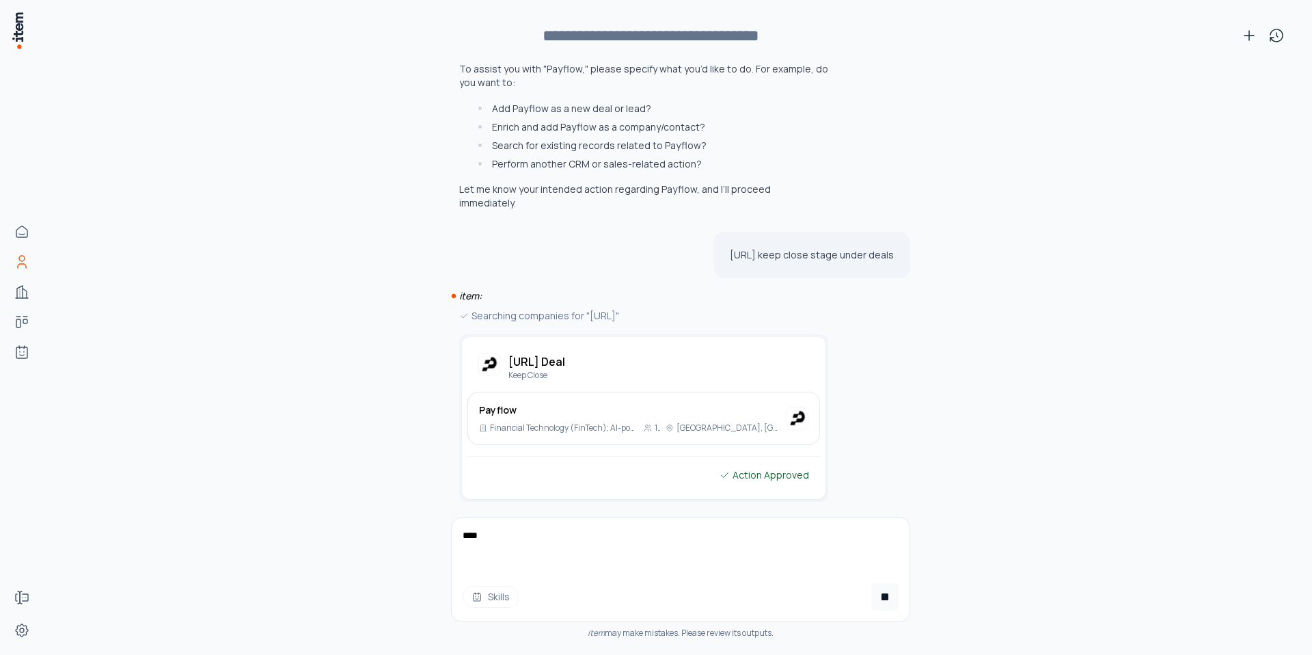
scroll to position [6606, 0]
type textarea "*"
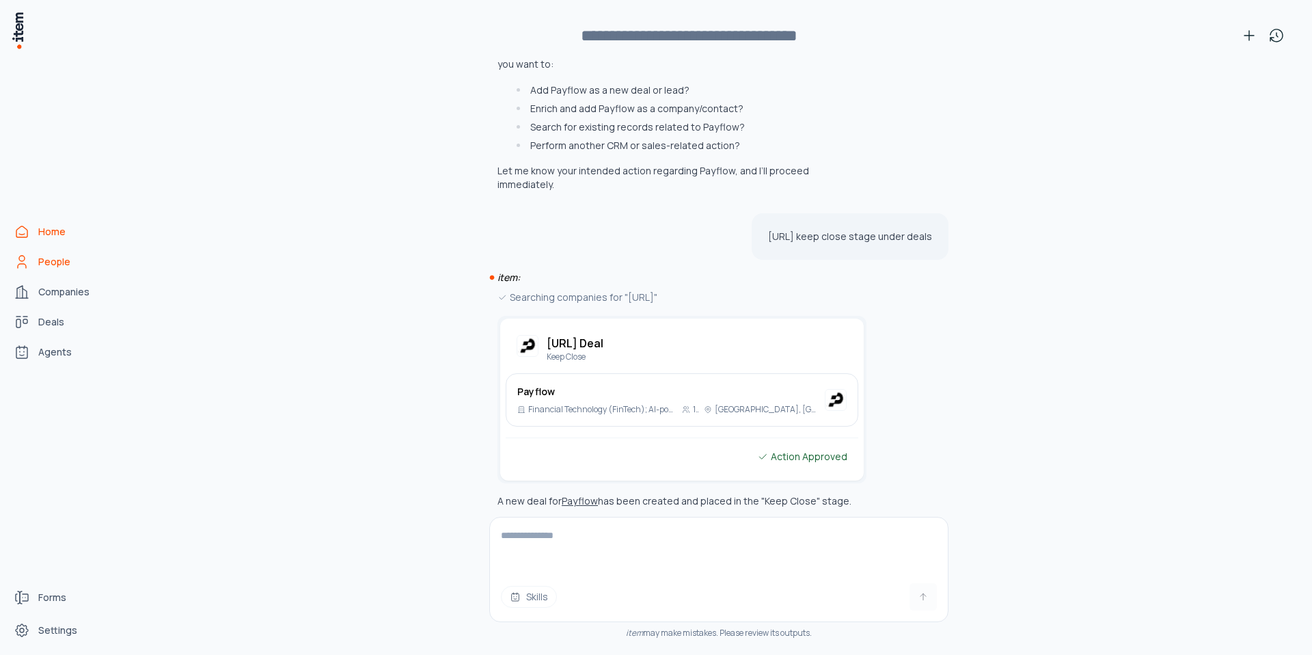
click at [38, 237] on span "Home" at bounding box center [51, 232] width 27 height 14
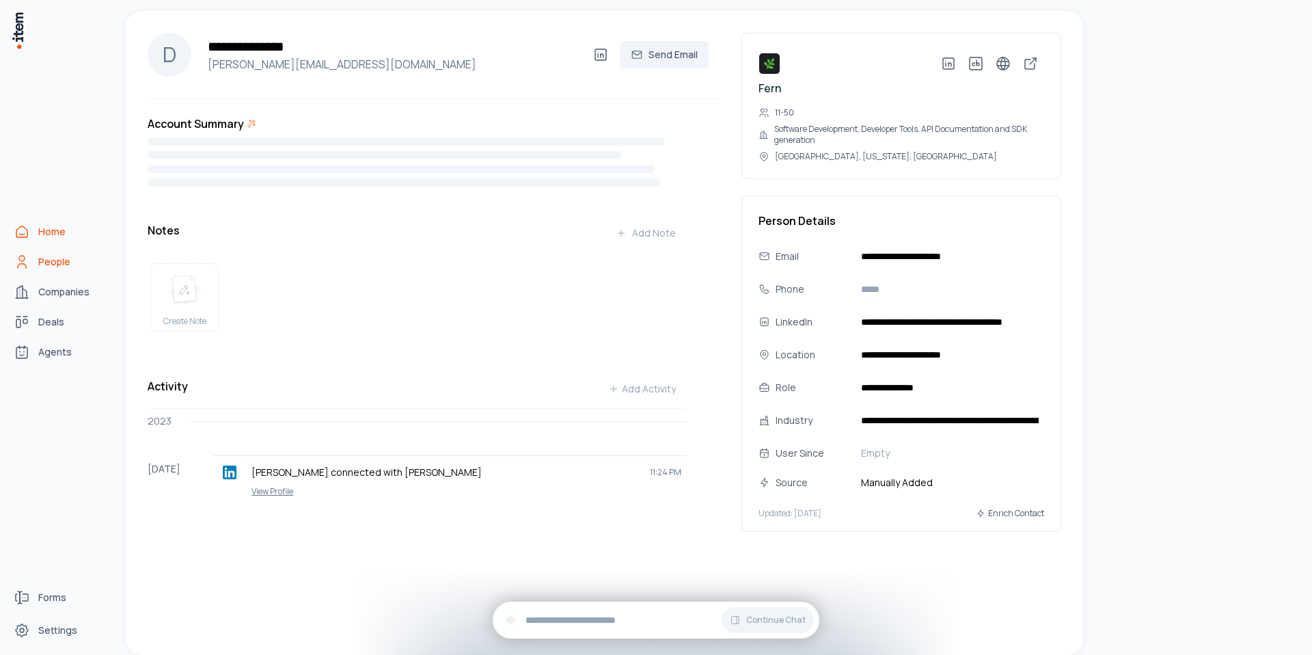
scroll to position [0, 0]
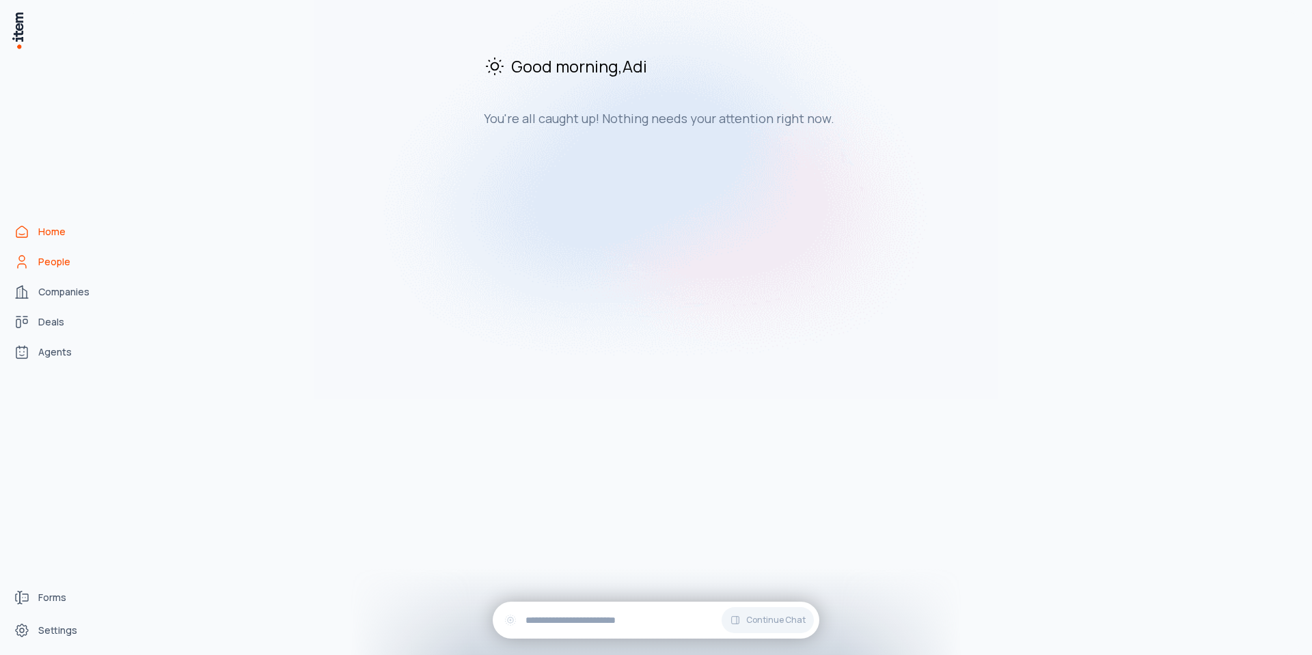
click at [43, 260] on span "People" at bounding box center [54, 262] width 32 height 14
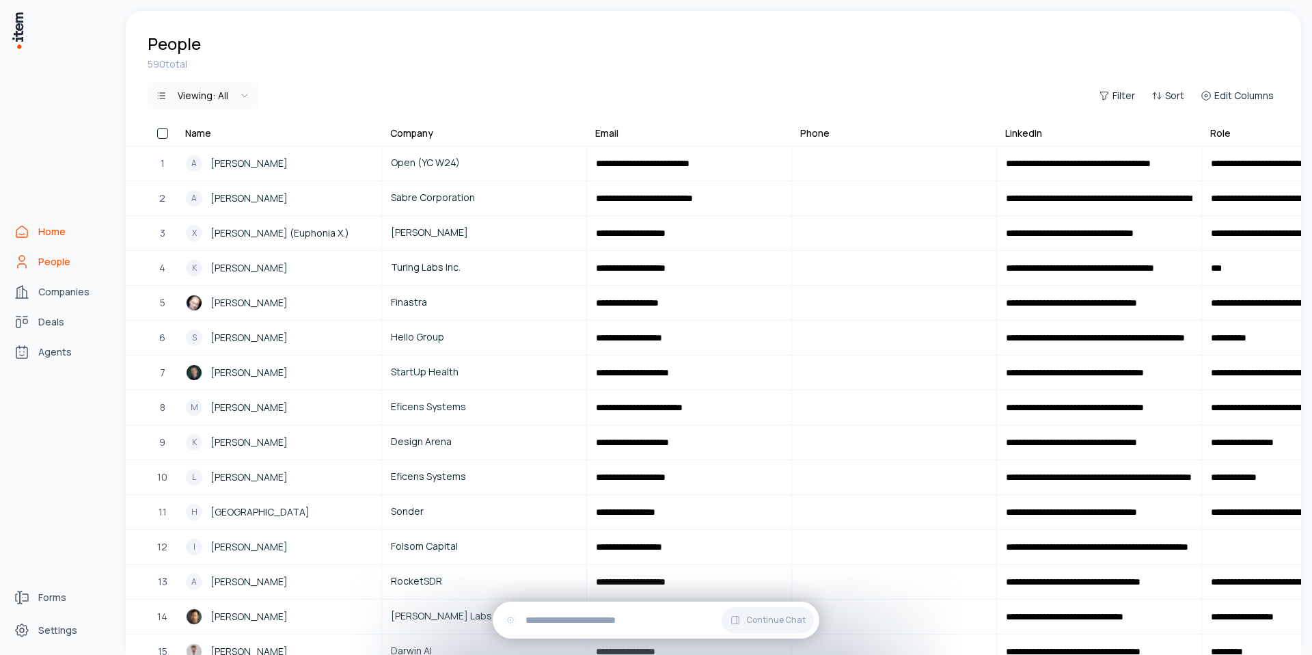
click at [25, 234] on icon "Home" at bounding box center [22, 231] width 16 height 16
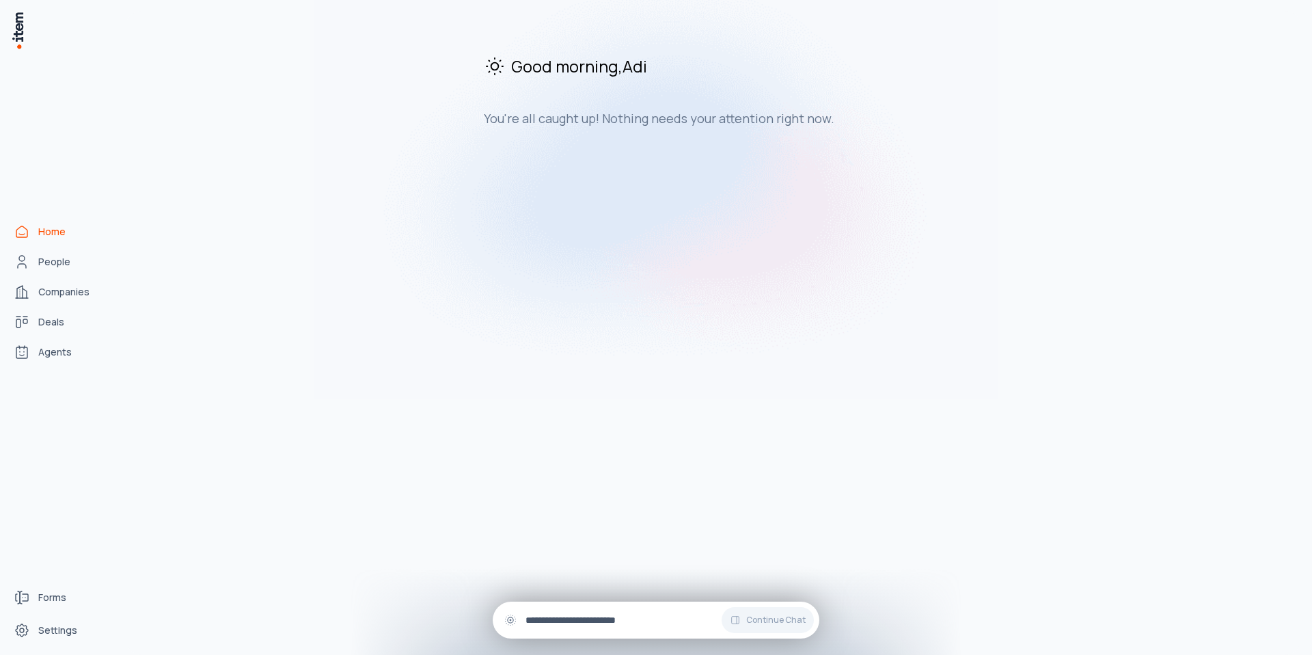
click at [551, 623] on input "text" at bounding box center [666, 619] width 283 height 15
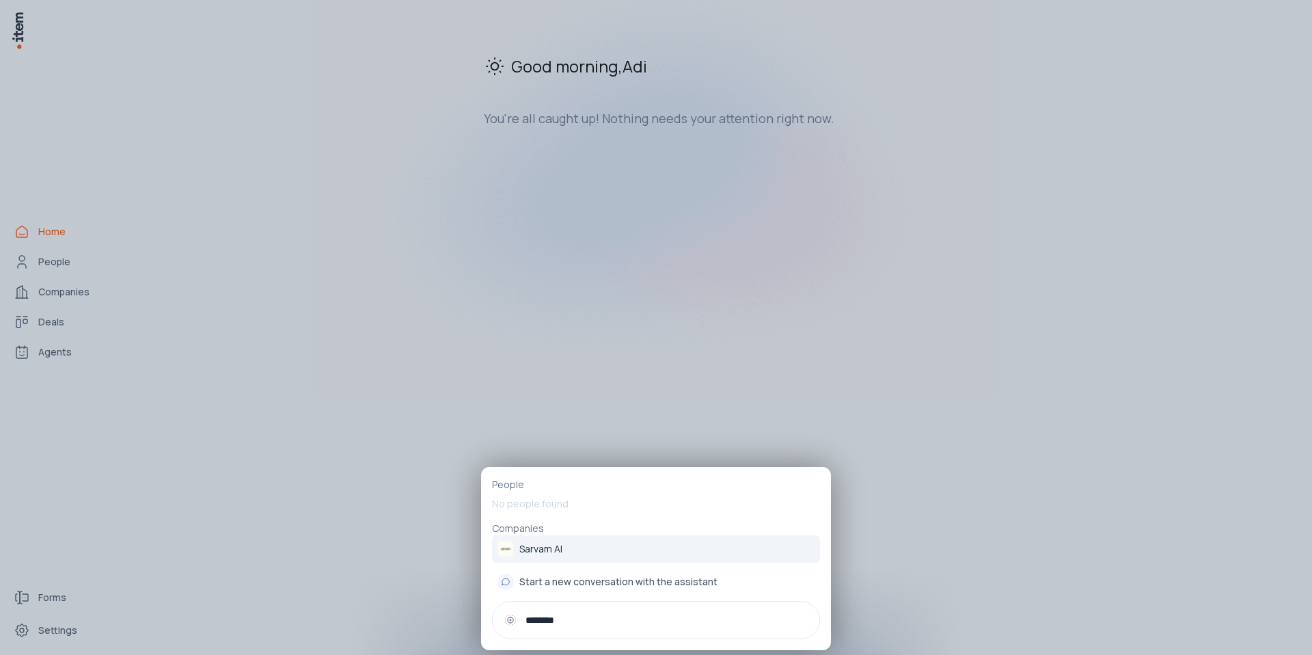
type input "*********"
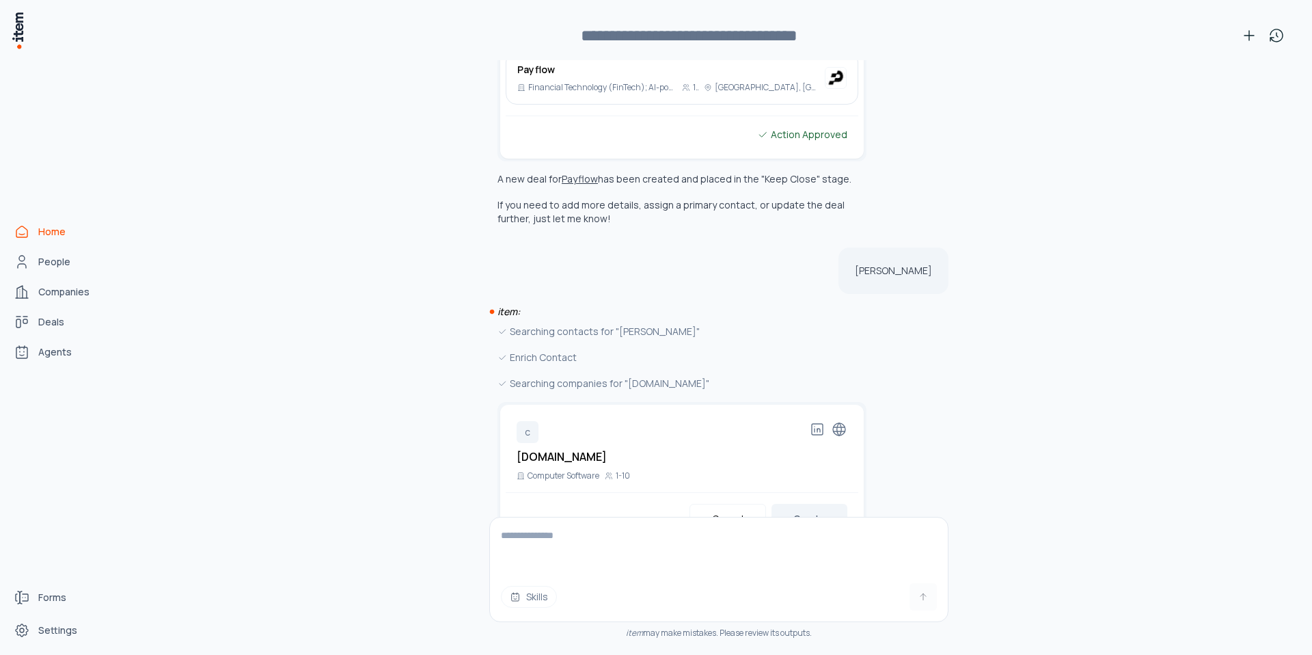
scroll to position [6950, 0]
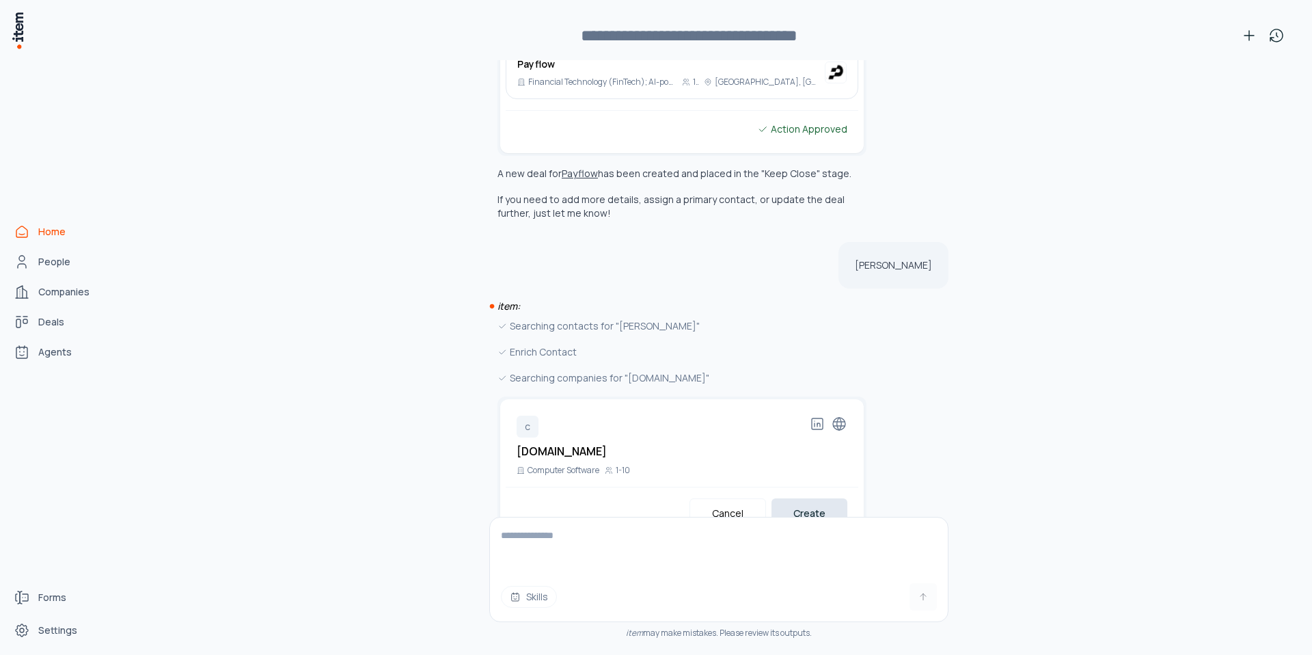
click at [834, 498] on button "Create" at bounding box center [809, 513] width 76 height 30
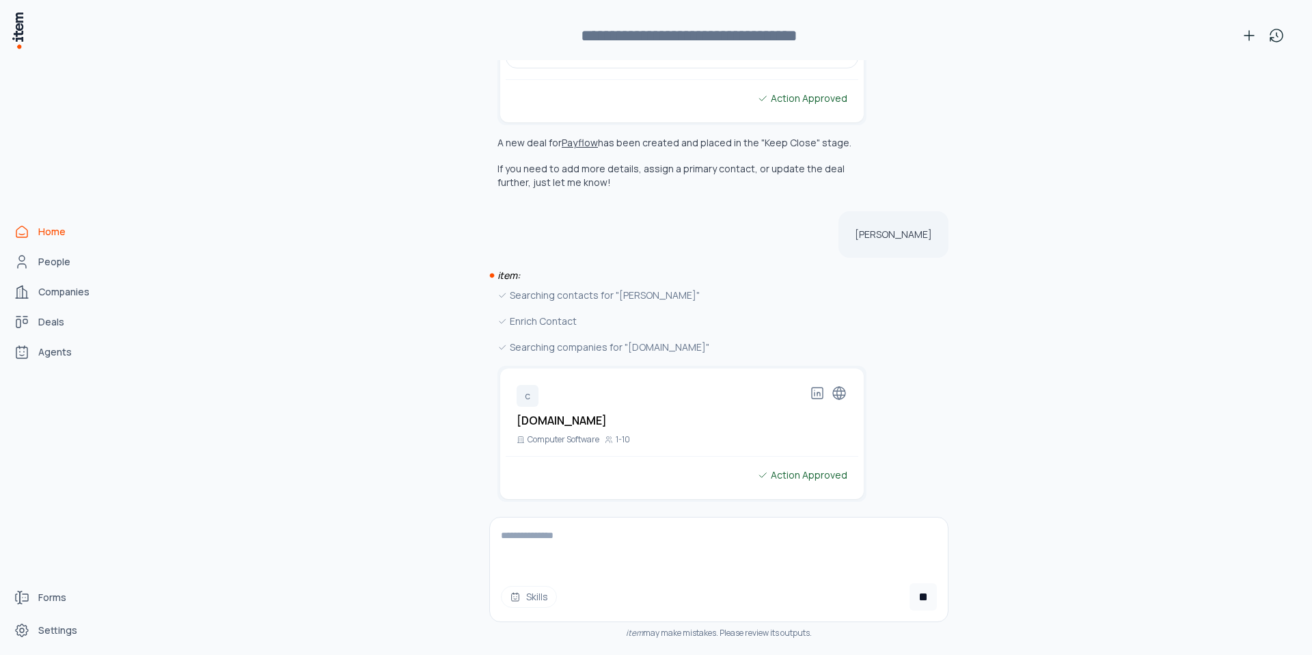
scroll to position [6981, 0]
type textarea "*"
click at [42, 266] on span "People" at bounding box center [54, 262] width 32 height 14
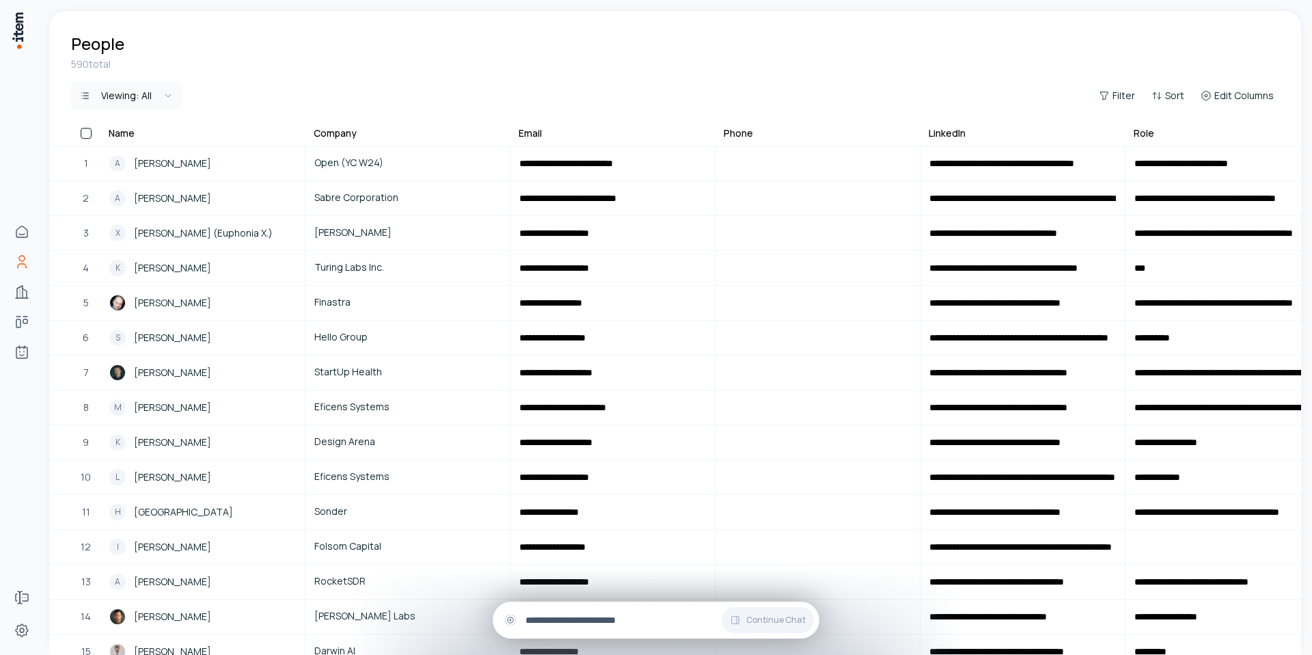
click at [551, 625] on input "text" at bounding box center [666, 619] width 283 height 15
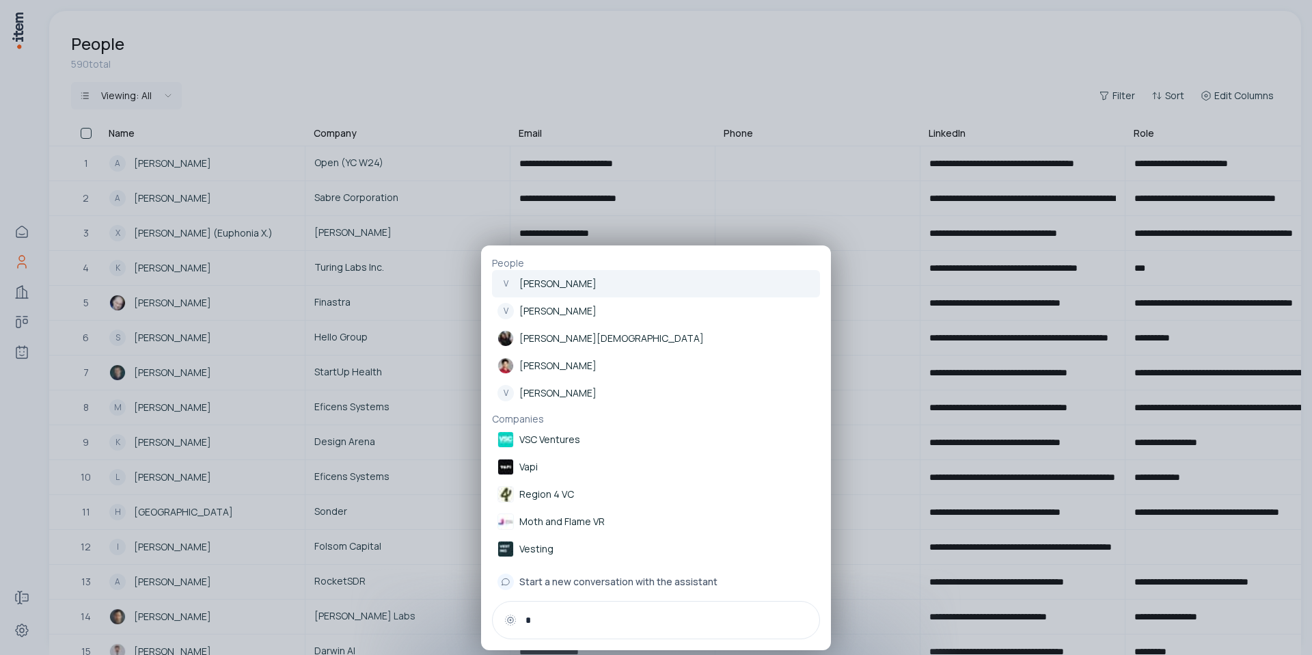
type input "*"
click at [316, 183] on div at bounding box center [656, 327] width 1312 height 655
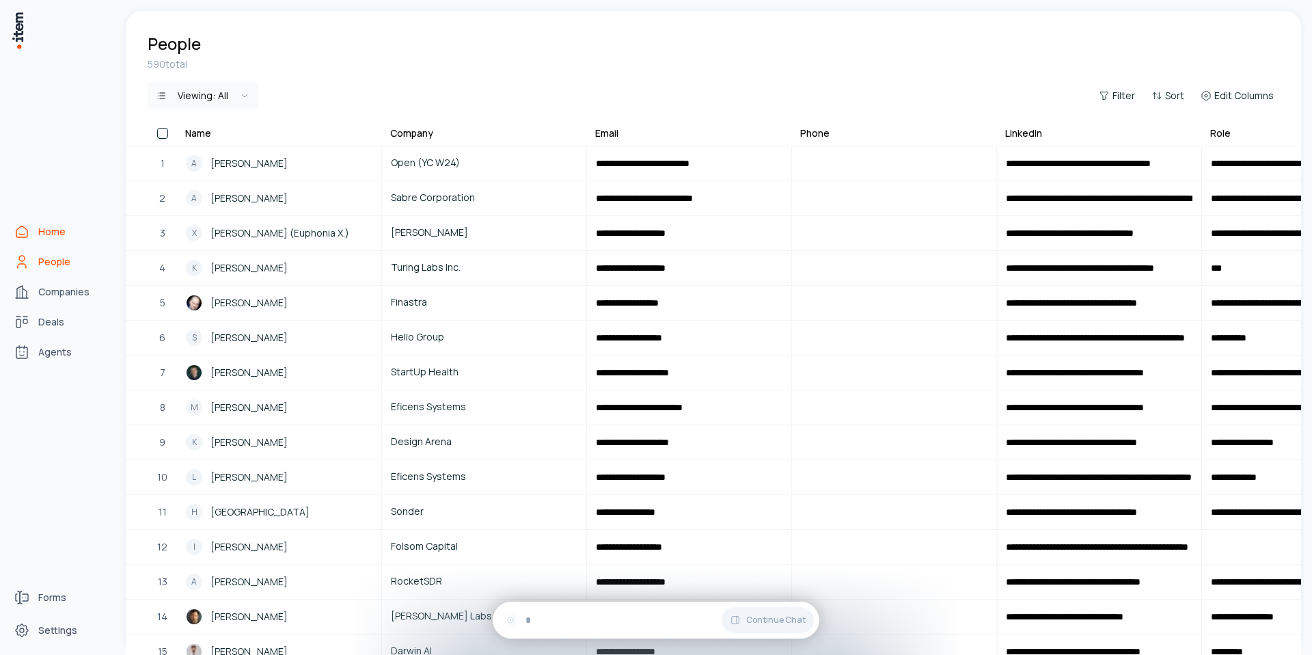
click at [61, 240] on link "Home" at bounding box center [60, 231] width 104 height 27
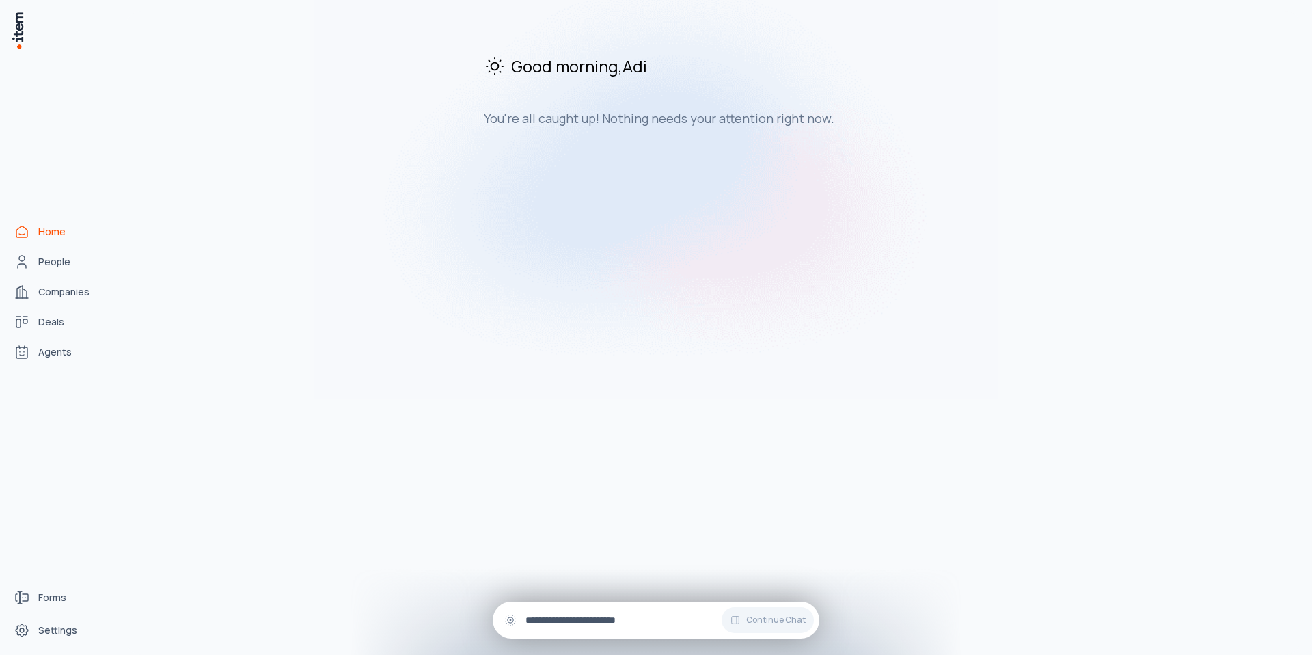
click at [614, 616] on input "text" at bounding box center [666, 619] width 283 height 15
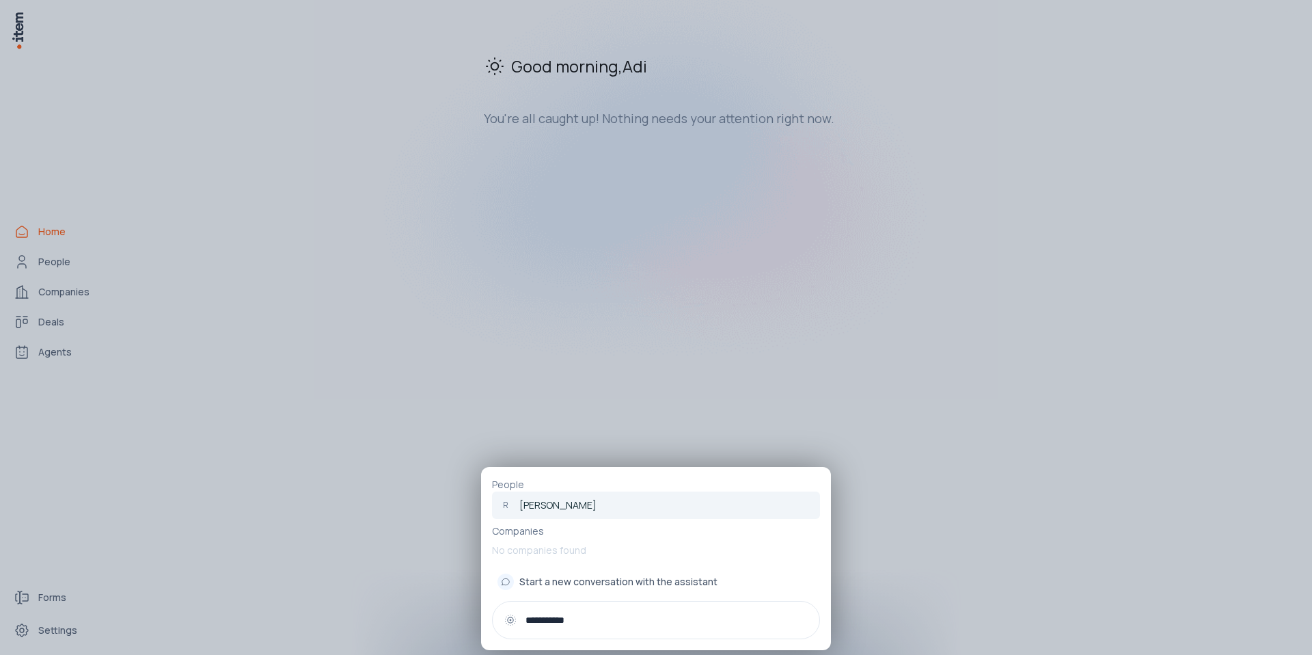
type input "**********"
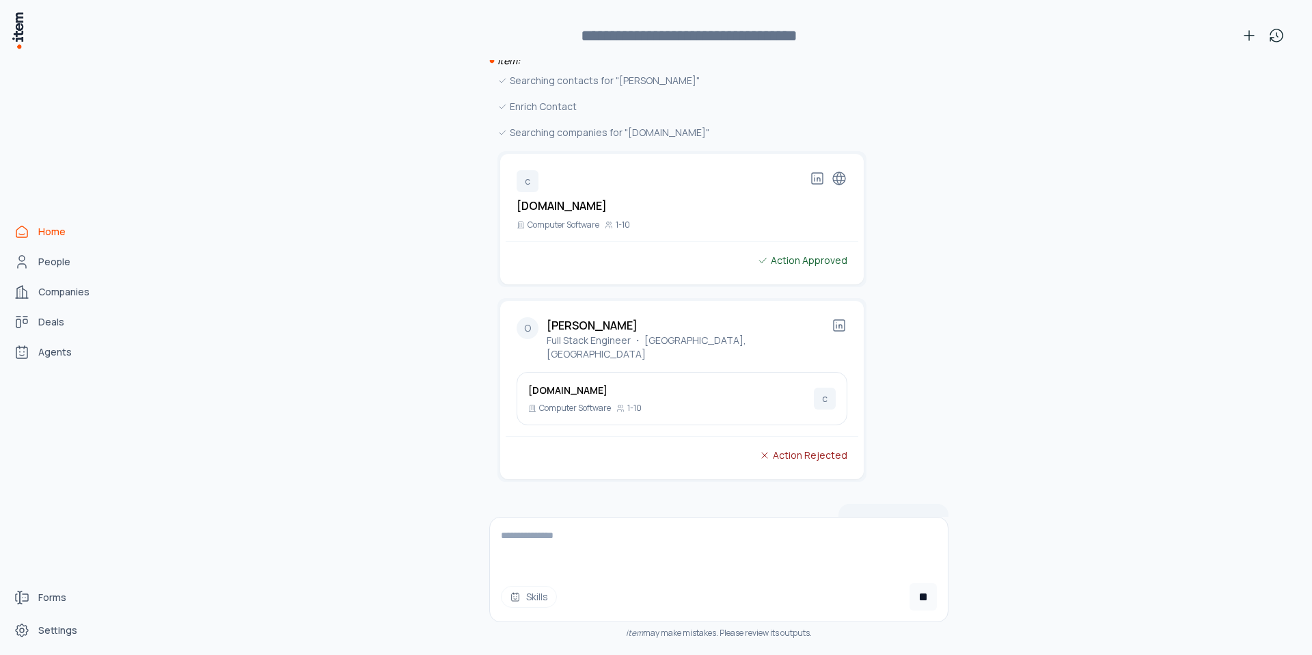
click at [573, 542] on textarea at bounding box center [719, 544] width 458 height 55
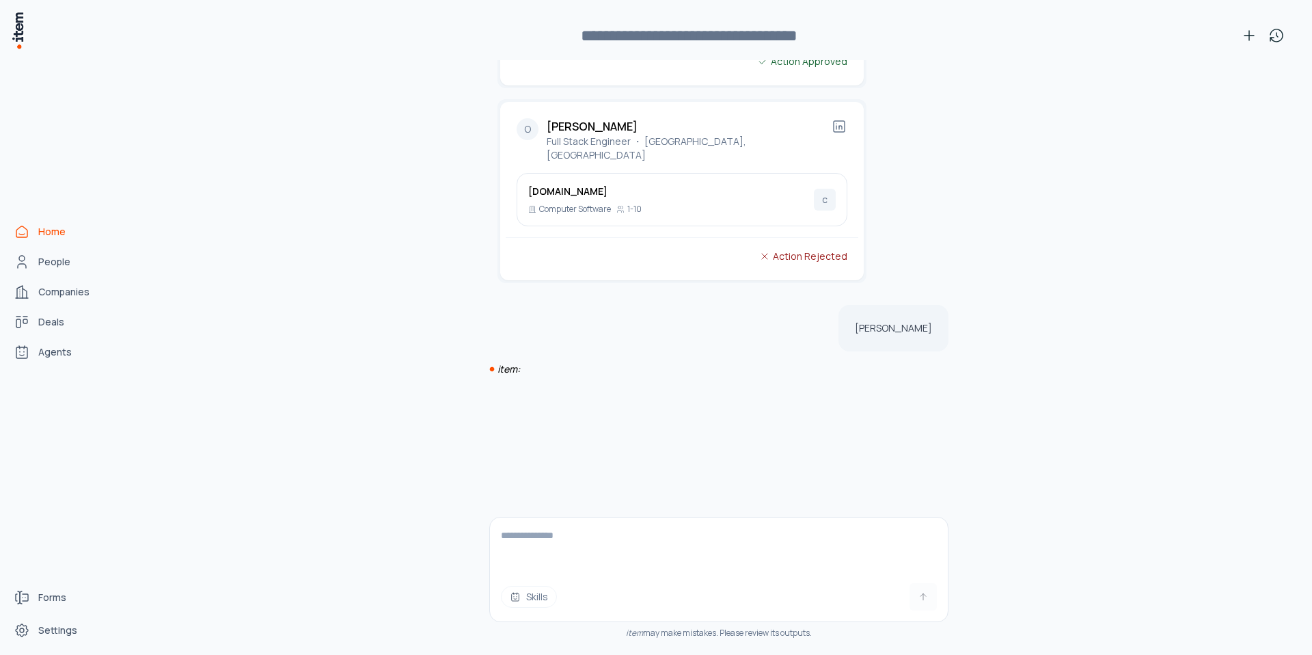
scroll to position [7401, 0]
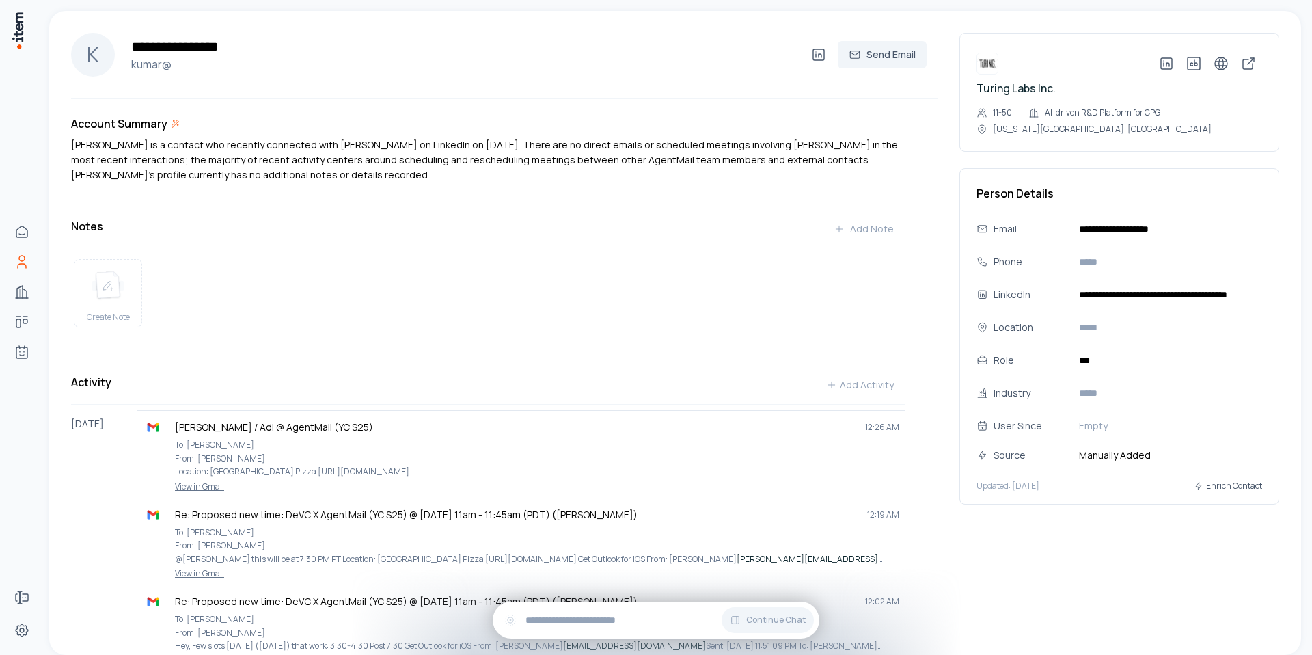
type input "**********"
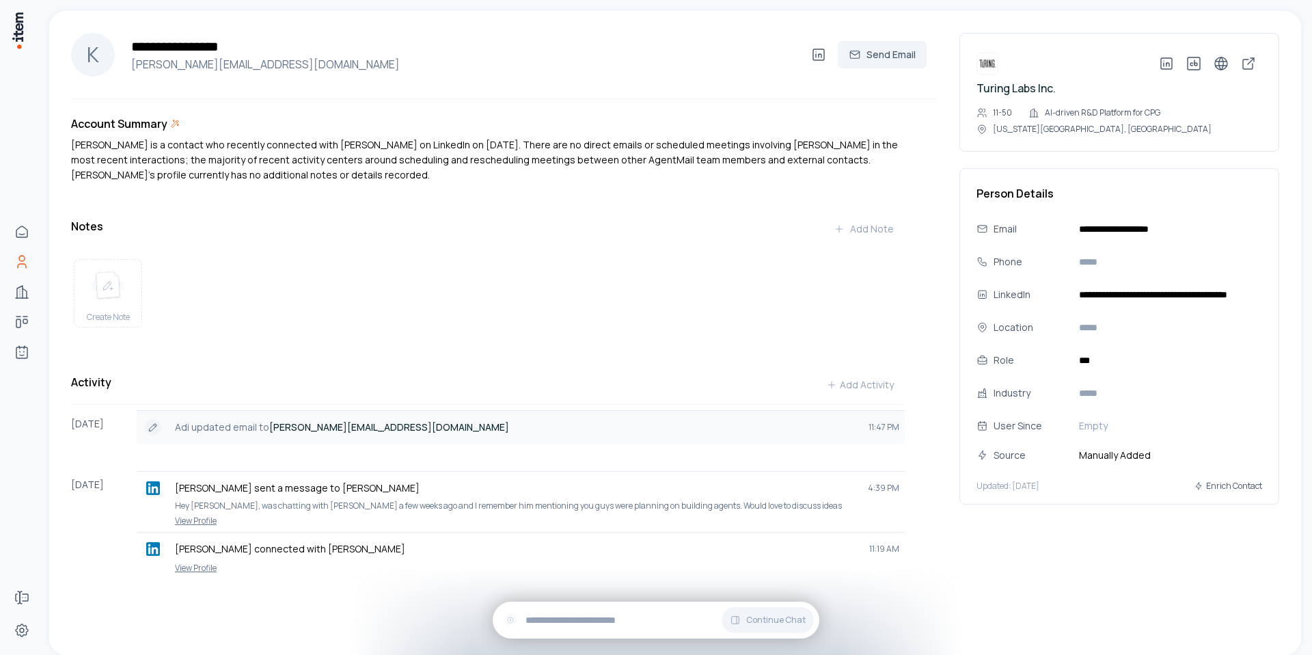
click at [270, 425] on strong "kumar@turingsaas.com" at bounding box center [389, 426] width 240 height 13
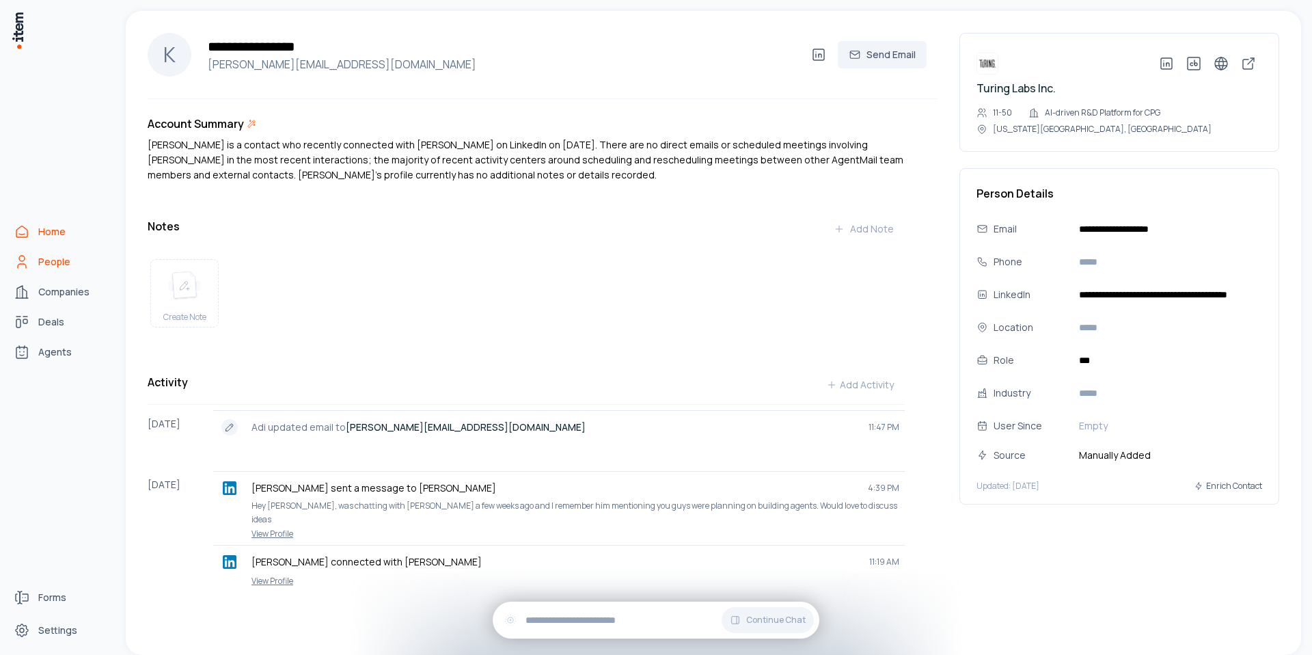
click at [36, 242] on link "Home" at bounding box center [60, 231] width 104 height 27
